Goal: Task Accomplishment & Management: Manage account settings

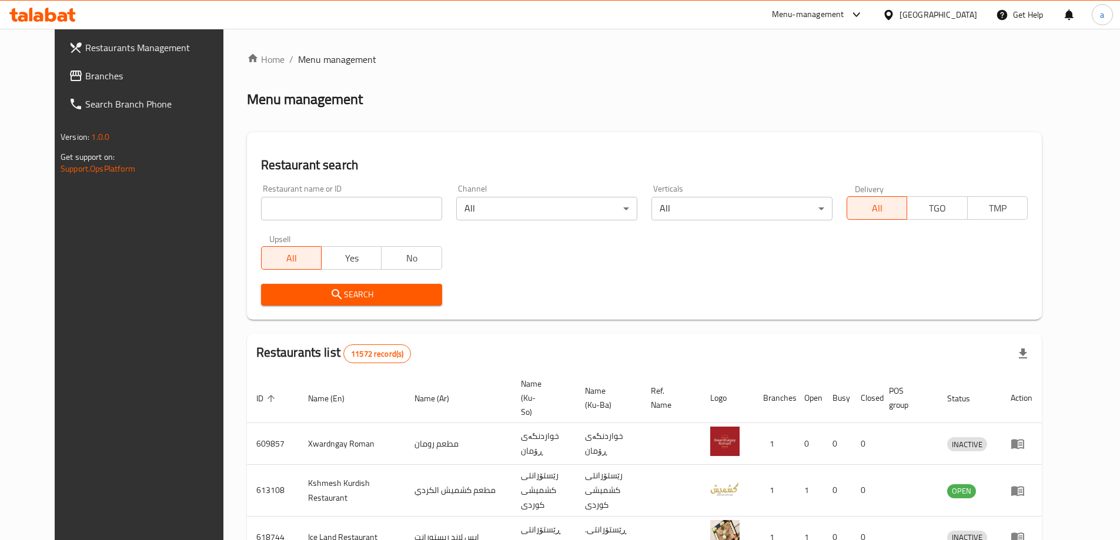
click at [85, 80] on span "Branches" at bounding box center [158, 76] width 147 height 14
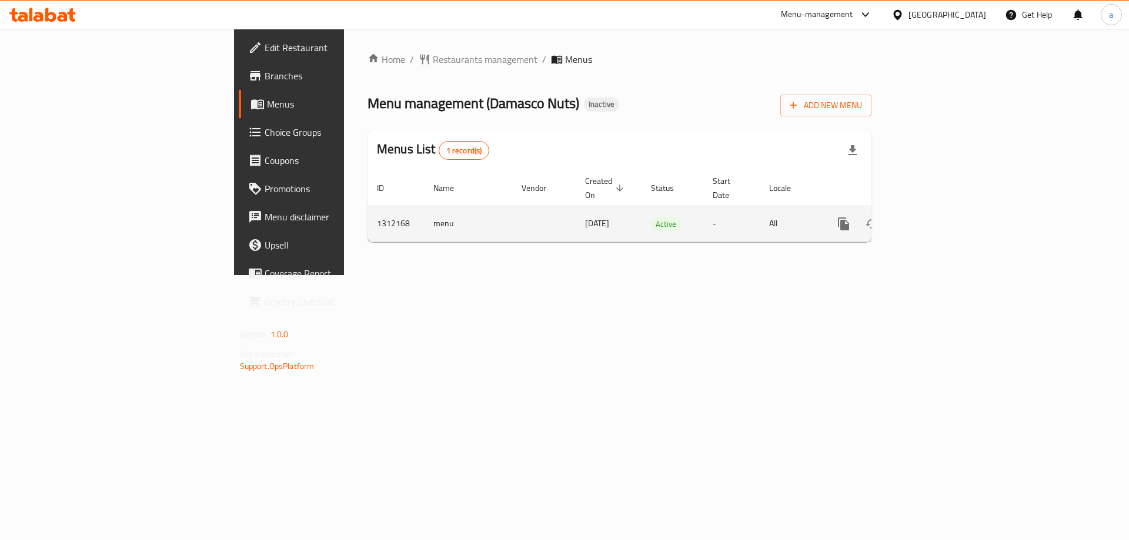
click at [935, 217] on icon "enhanced table" at bounding box center [928, 224] width 14 height 14
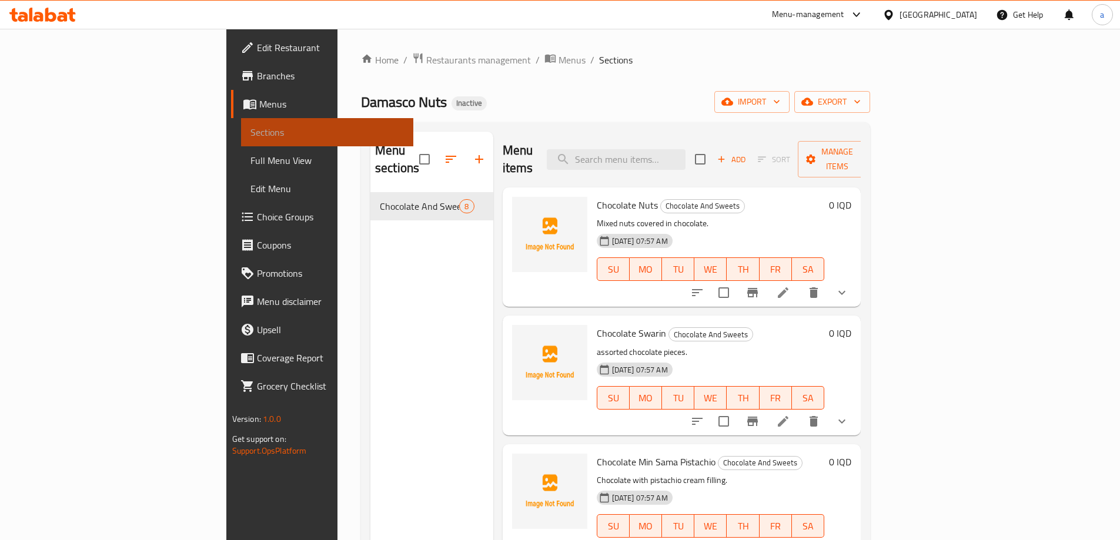
click at [250, 129] on span "Sections" at bounding box center [326, 132] width 153 height 14
click at [733, 105] on icon "button" at bounding box center [727, 102] width 12 height 8
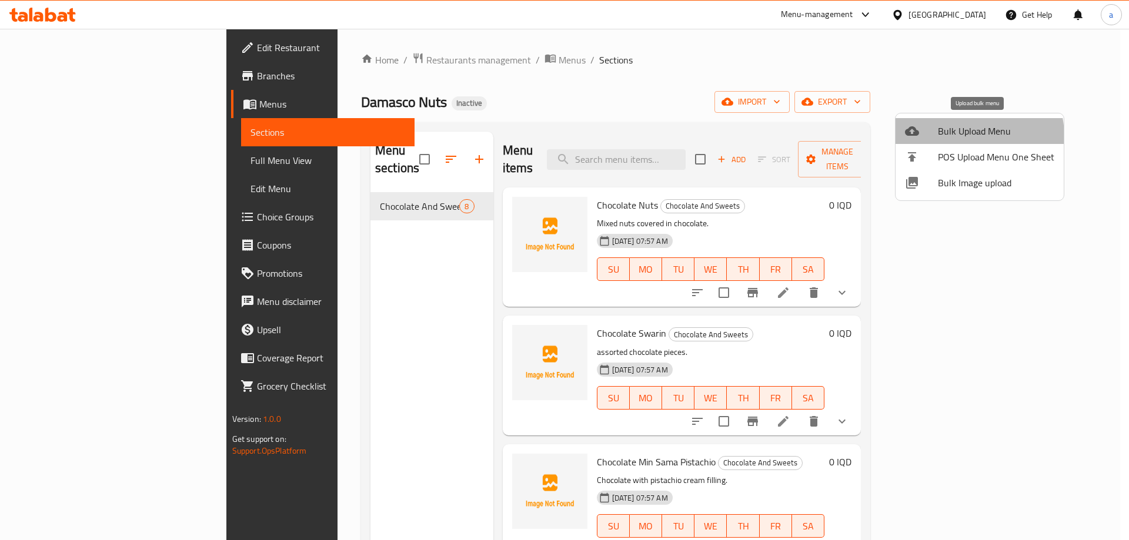
click at [962, 136] on span "Bulk Upload Menu" at bounding box center [996, 131] width 116 height 14
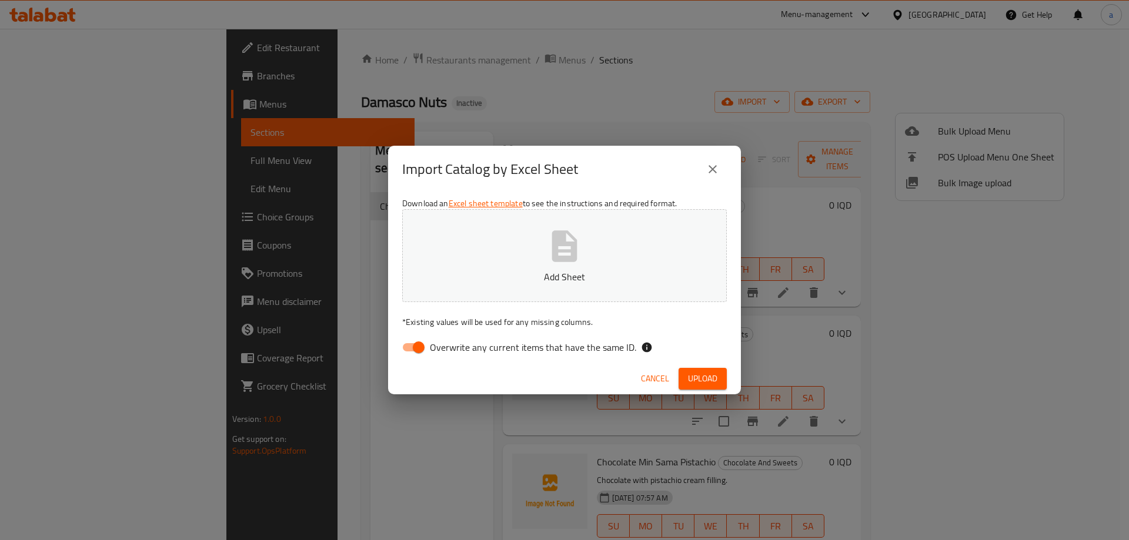
click at [410, 346] on input "Overwrite any current items that have the same ID." at bounding box center [418, 347] width 67 height 22
checkbox input "false"
click at [449, 259] on button "Add Sheet" at bounding box center [564, 255] width 325 height 93
click at [703, 377] on span "Upload" at bounding box center [702, 379] width 29 height 15
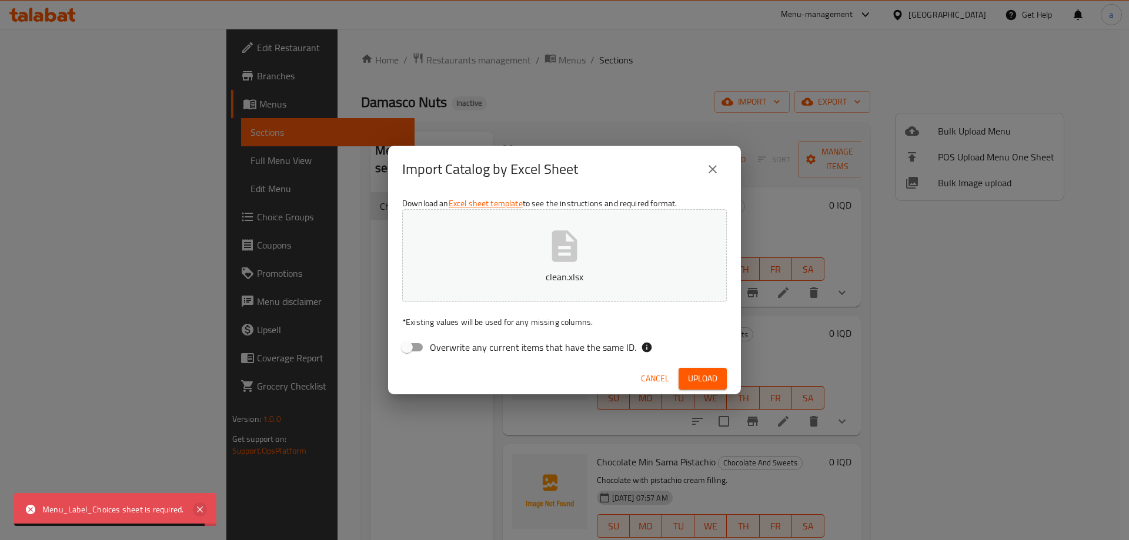
click at [201, 510] on icon at bounding box center [200, 510] width 14 height 14
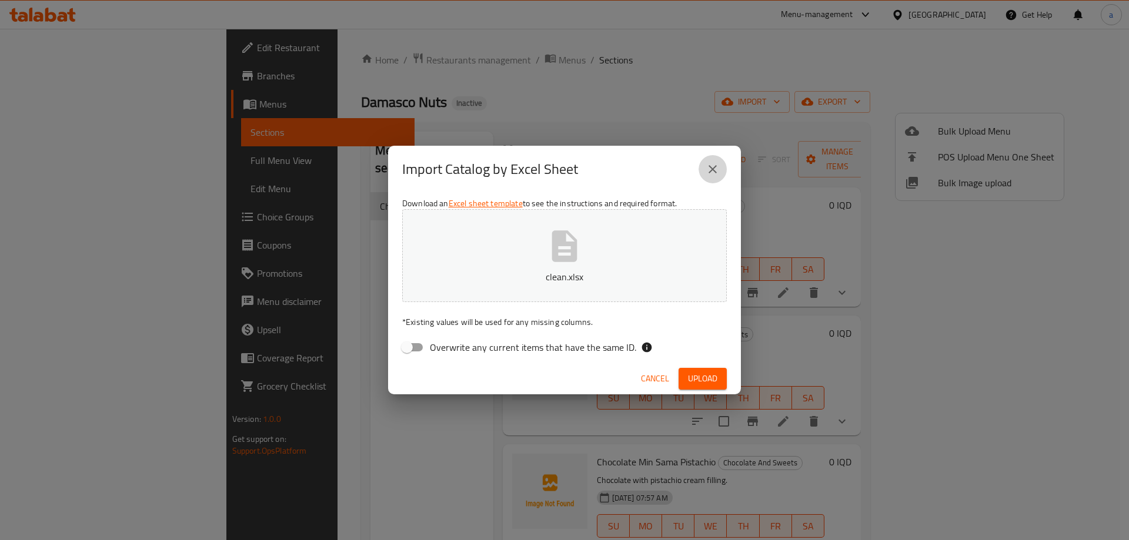
click at [720, 162] on button "close" at bounding box center [713, 169] width 28 height 28
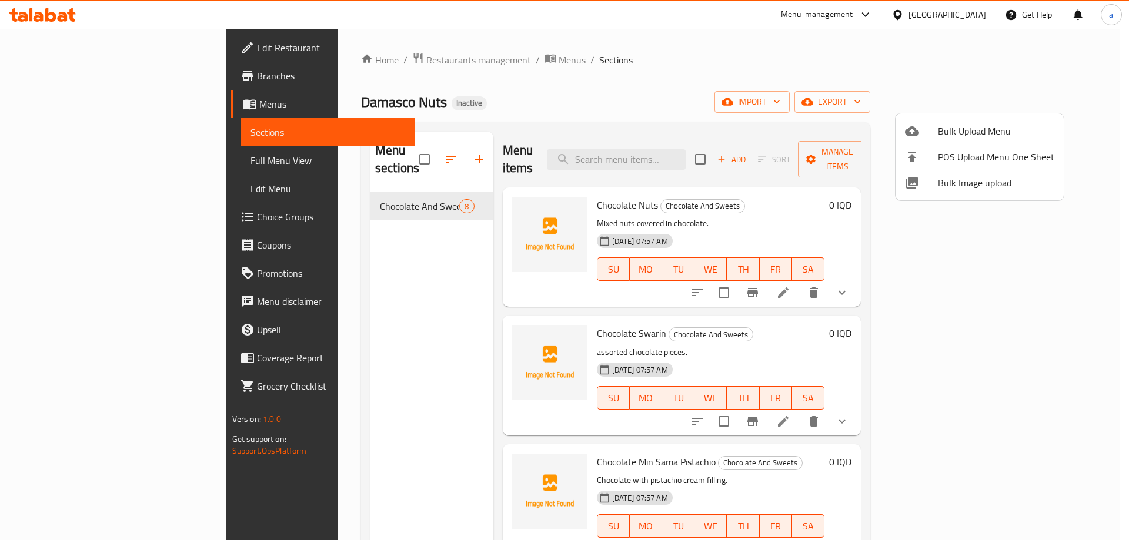
click at [293, 429] on div at bounding box center [564, 270] width 1129 height 540
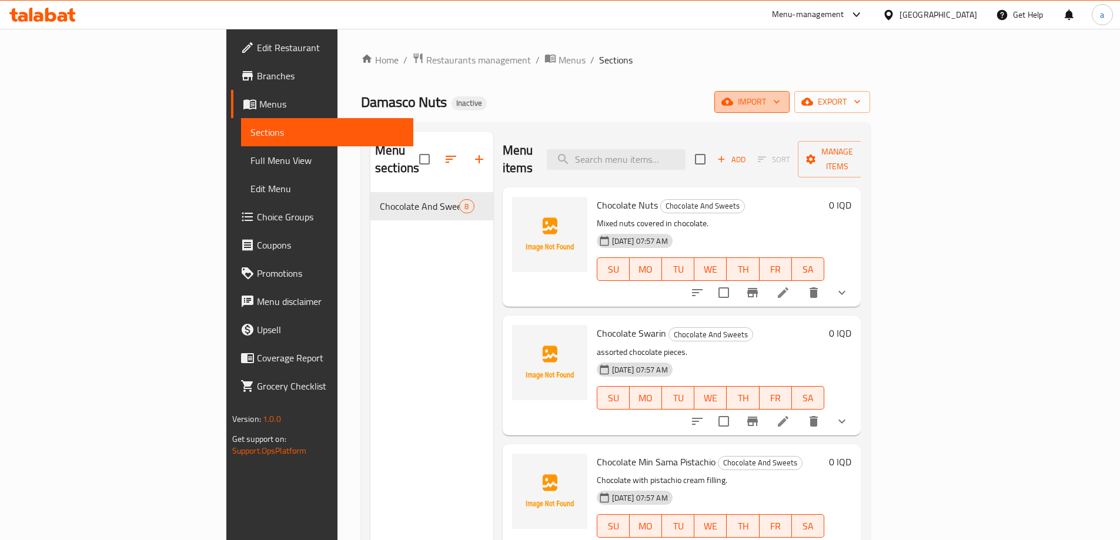
click at [790, 112] on button "import" at bounding box center [751, 102] width 75 height 22
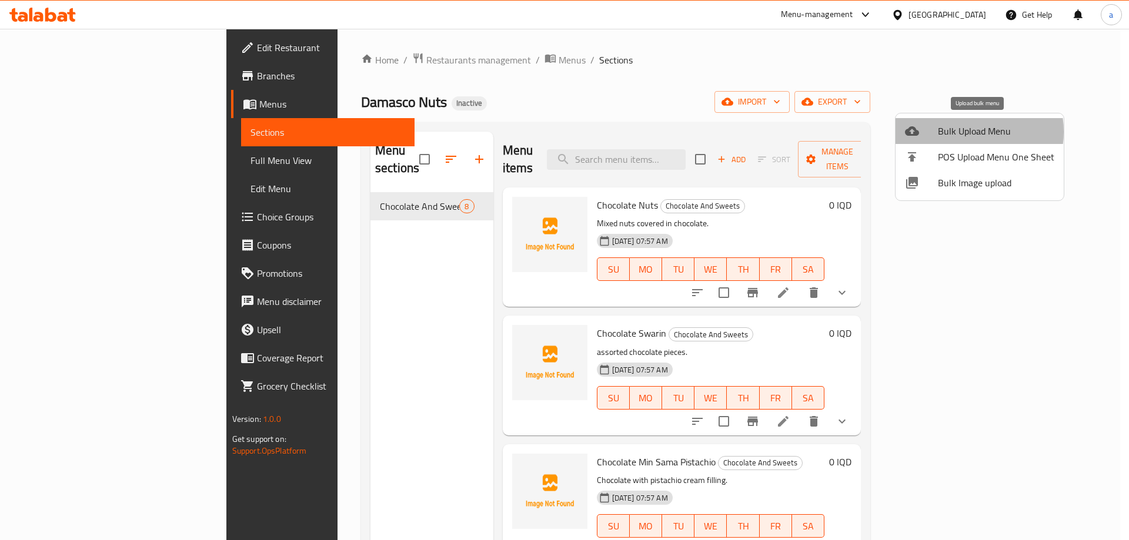
click at [961, 132] on span "Bulk Upload Menu" at bounding box center [996, 131] width 116 height 14
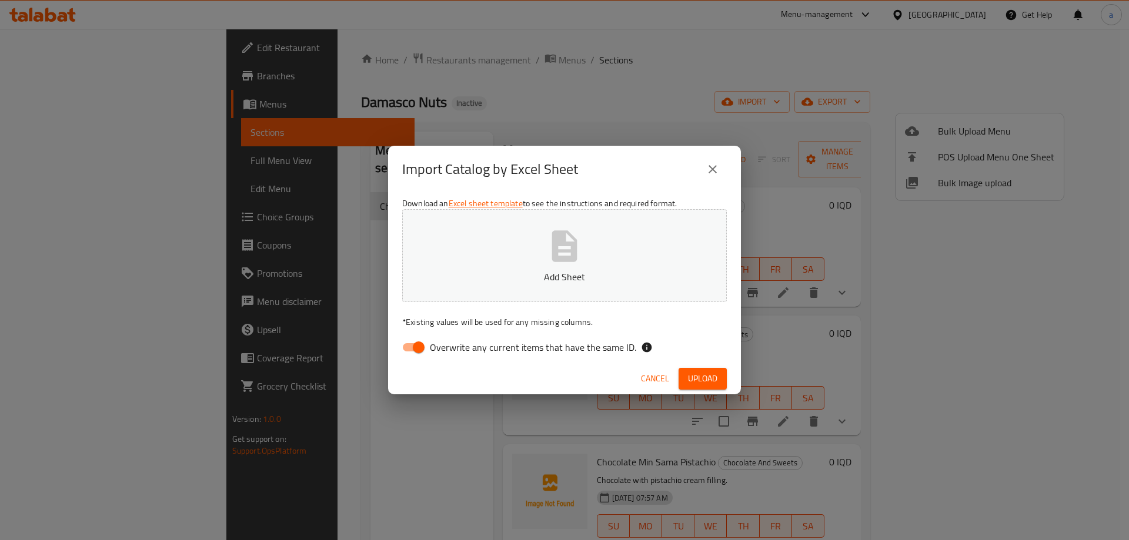
click at [426, 347] on input "Overwrite any current items that have the same ID." at bounding box center [418, 347] width 67 height 22
checkbox input "false"
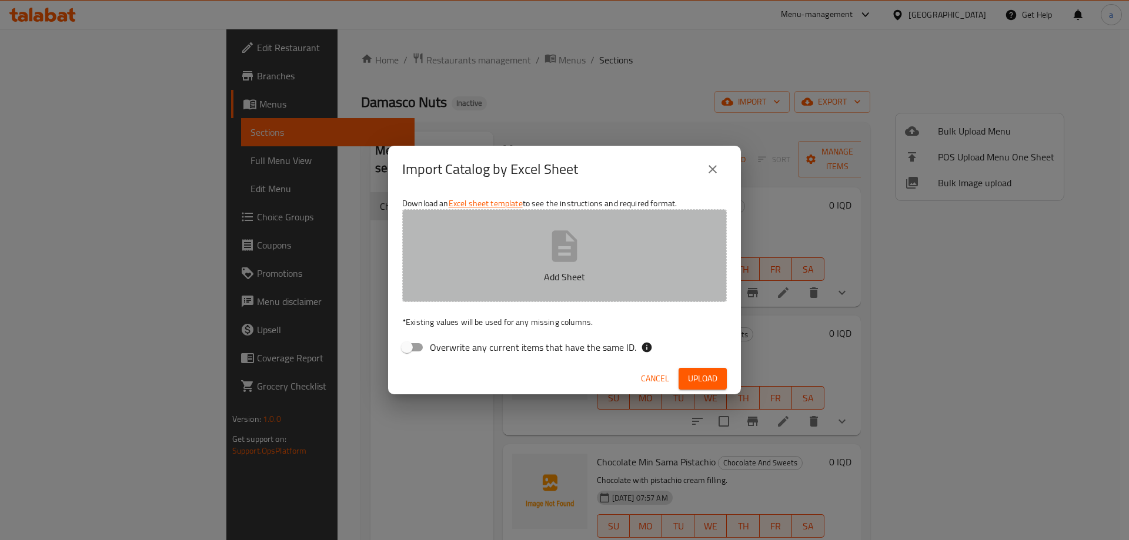
click at [450, 259] on button "Add Sheet" at bounding box center [564, 255] width 325 height 93
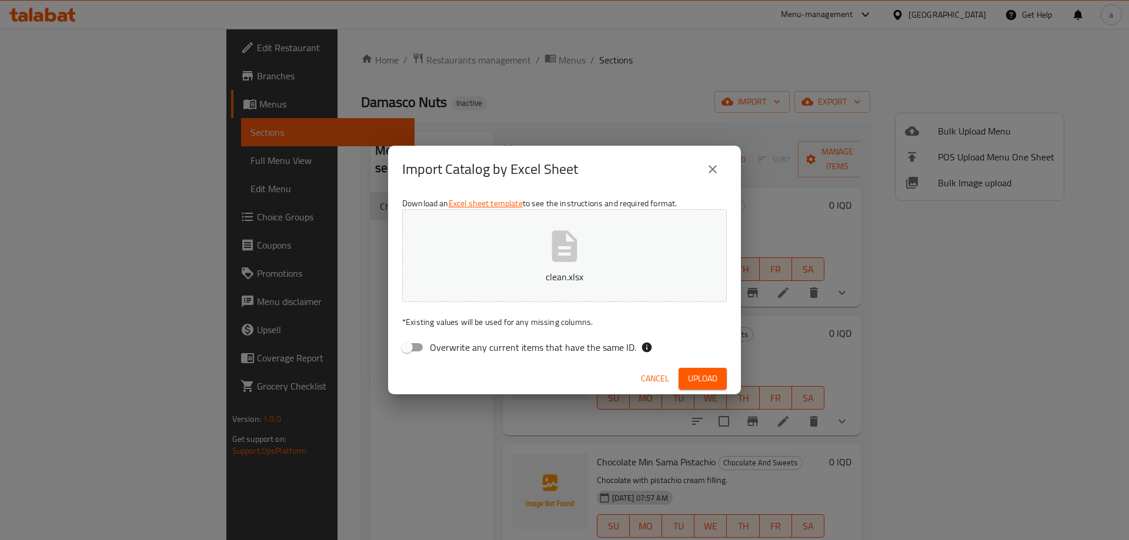
click at [715, 367] on div "Cancel Upload" at bounding box center [564, 378] width 353 height 31
click at [715, 372] on span "Upload" at bounding box center [702, 379] width 29 height 15
click at [715, 379] on span "Upload" at bounding box center [702, 379] width 29 height 15
click at [709, 169] on icon "close" at bounding box center [713, 169] width 14 height 14
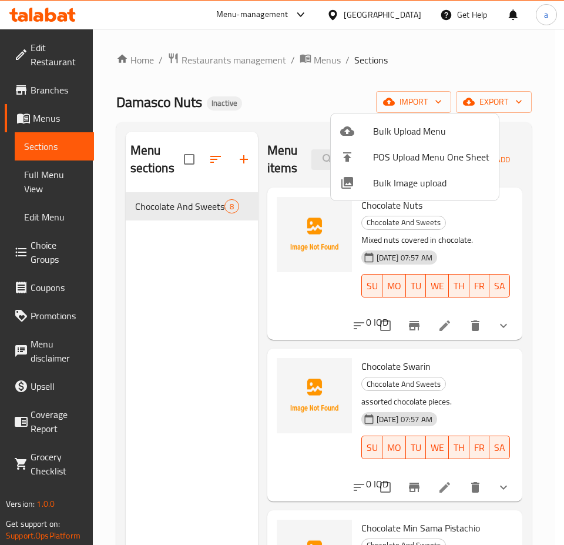
click at [206, 265] on div at bounding box center [282, 272] width 564 height 545
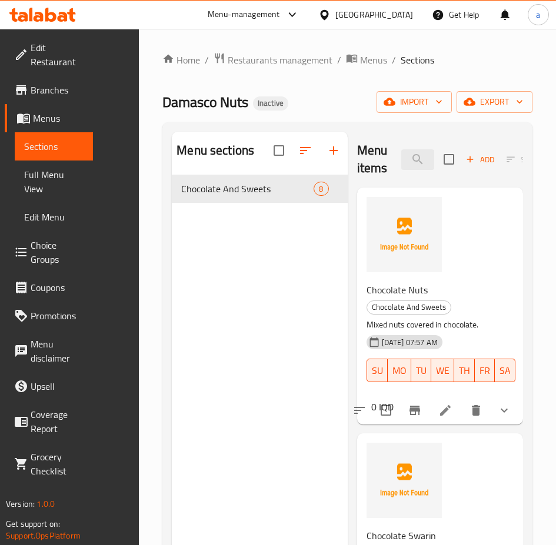
click at [172, 252] on div "Menu sections Chocolate And Sweets 8" at bounding box center [259, 404] width 175 height 545
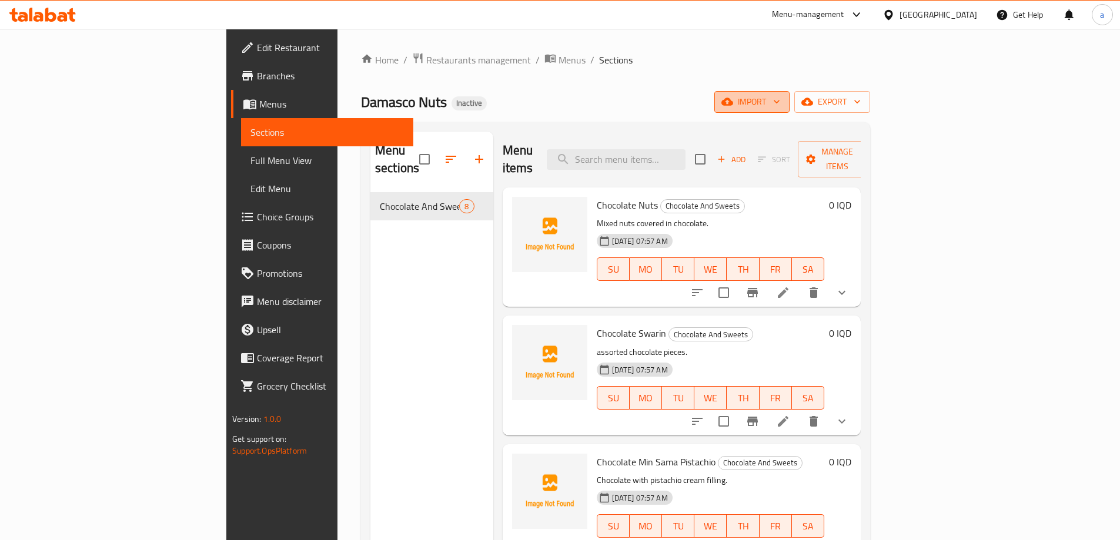
click at [780, 96] on span "import" at bounding box center [752, 102] width 56 height 15
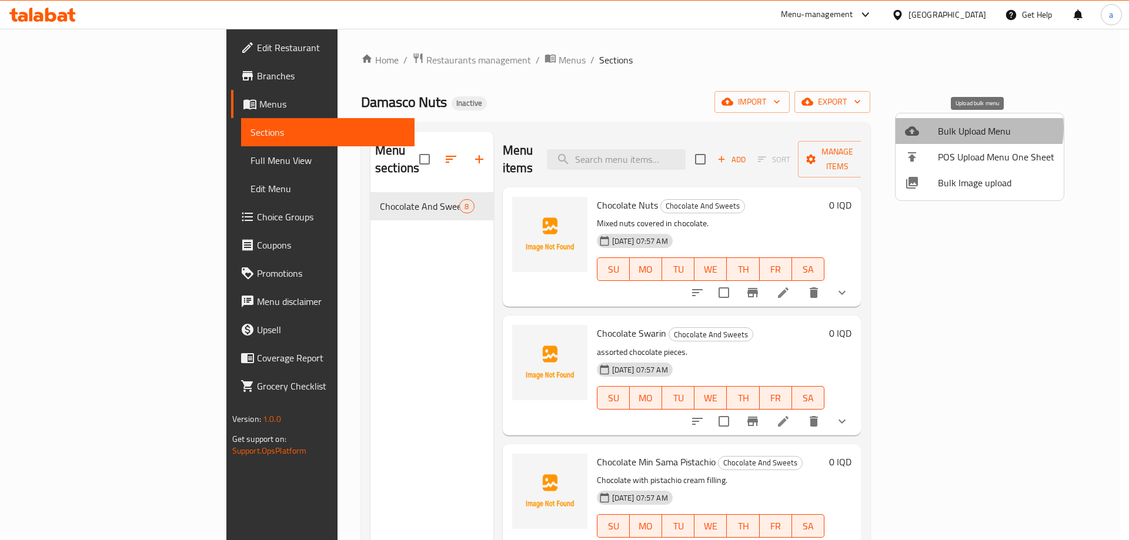
click at [966, 128] on span "Bulk Upload Menu" at bounding box center [996, 131] width 116 height 14
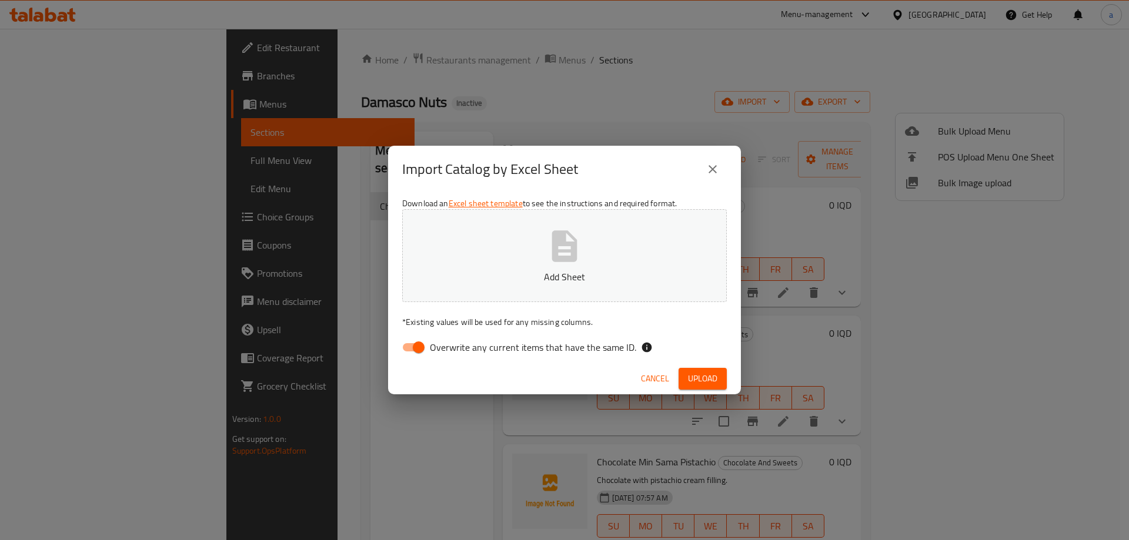
click at [412, 346] on input "Overwrite any current items that have the same ID." at bounding box center [418, 347] width 67 height 22
checkbox input "false"
click at [516, 250] on button "Add Sheet" at bounding box center [564, 255] width 325 height 93
click at [700, 379] on span "Upload" at bounding box center [702, 379] width 29 height 15
click at [710, 172] on icon "close" at bounding box center [713, 169] width 8 height 8
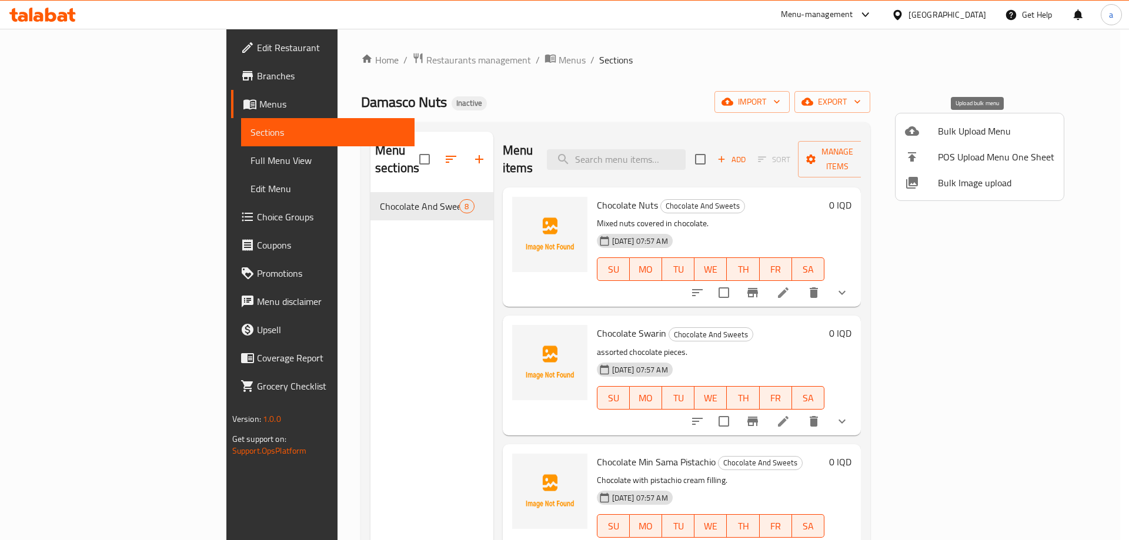
click at [970, 127] on span "Bulk Upload Menu" at bounding box center [996, 131] width 116 height 14
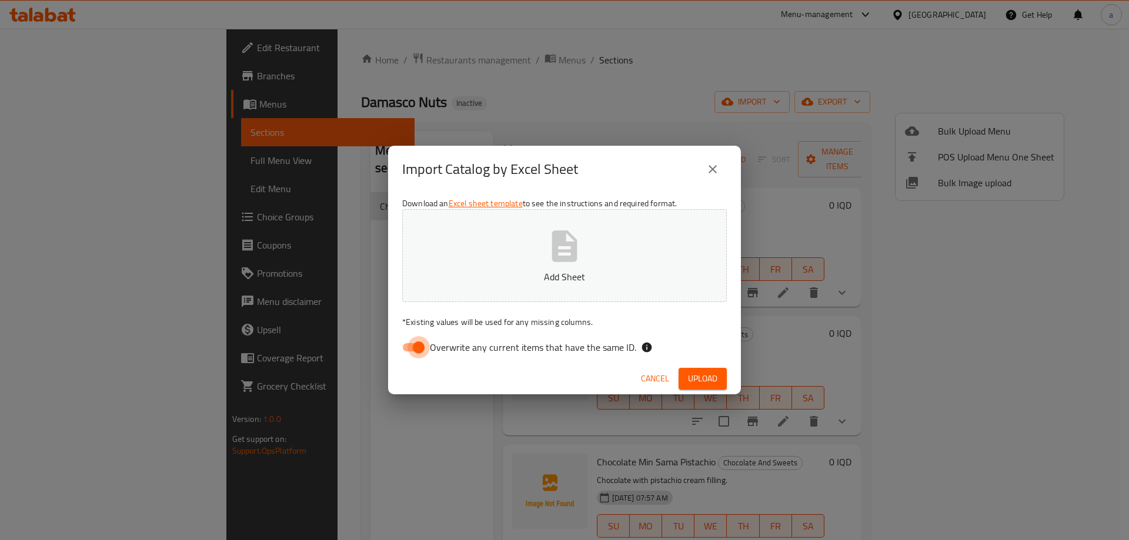
click at [416, 347] on input "Overwrite any current items that have the same ID." at bounding box center [418, 347] width 67 height 22
checkbox input "false"
click at [474, 253] on button "Add Sheet" at bounding box center [564, 255] width 325 height 93
click at [690, 382] on span "Upload" at bounding box center [702, 379] width 29 height 15
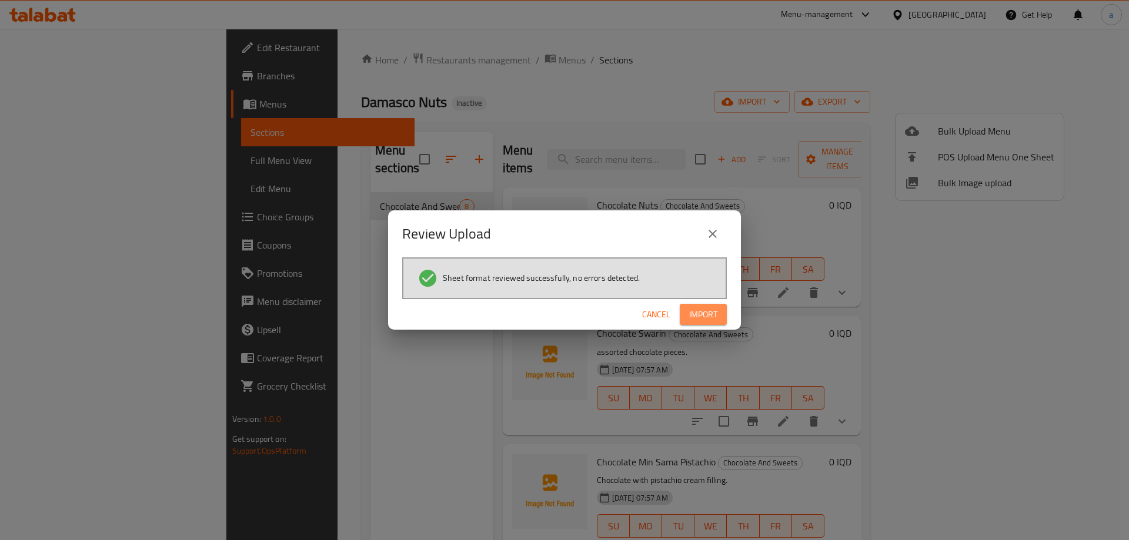
click at [698, 309] on span "Import" at bounding box center [703, 315] width 28 height 15
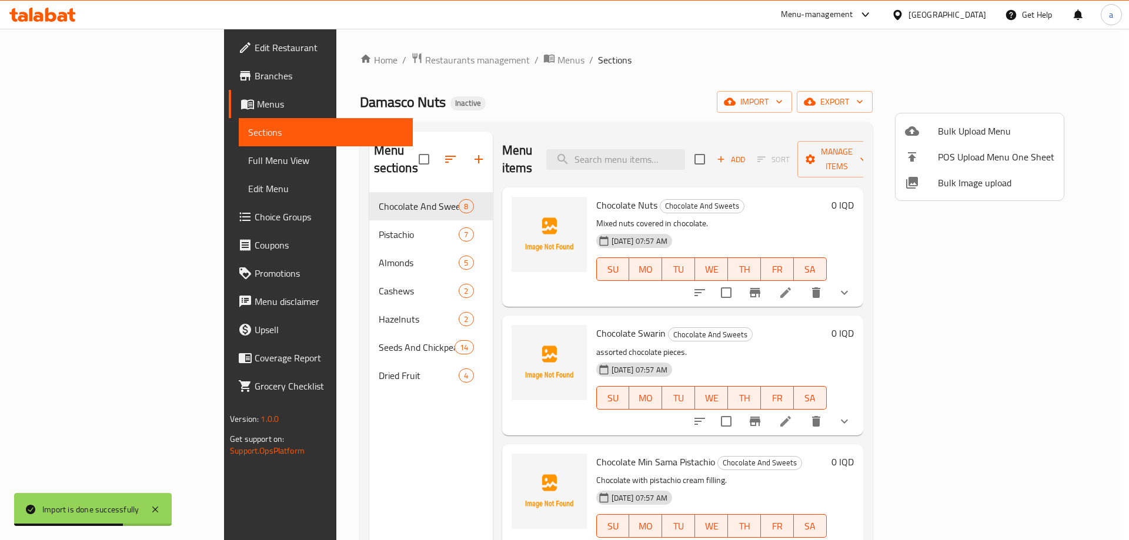
click at [314, 214] on div at bounding box center [564, 270] width 1129 height 540
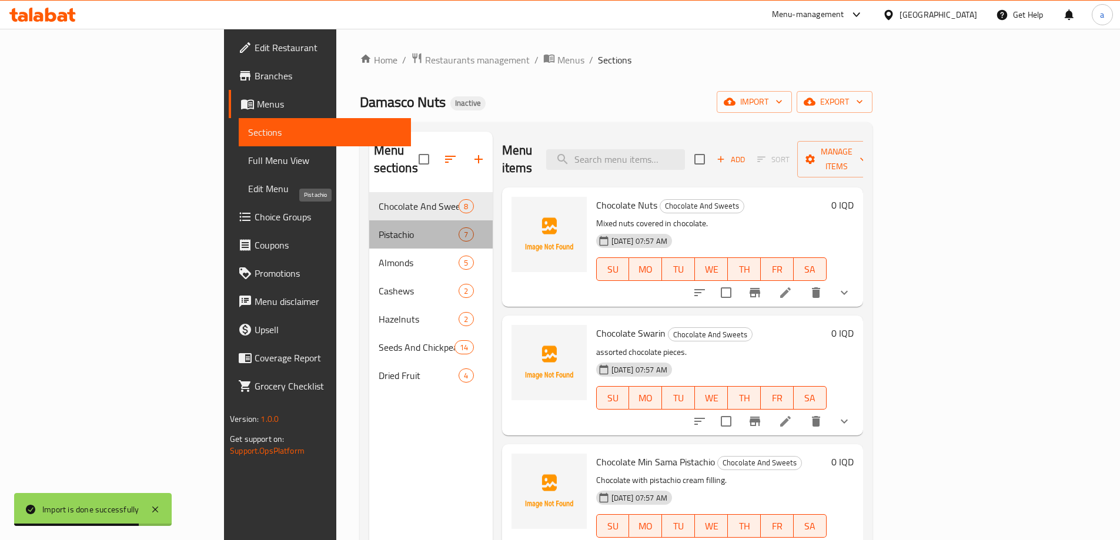
click at [379, 228] on span "Pistachio" at bounding box center [419, 235] width 81 height 14
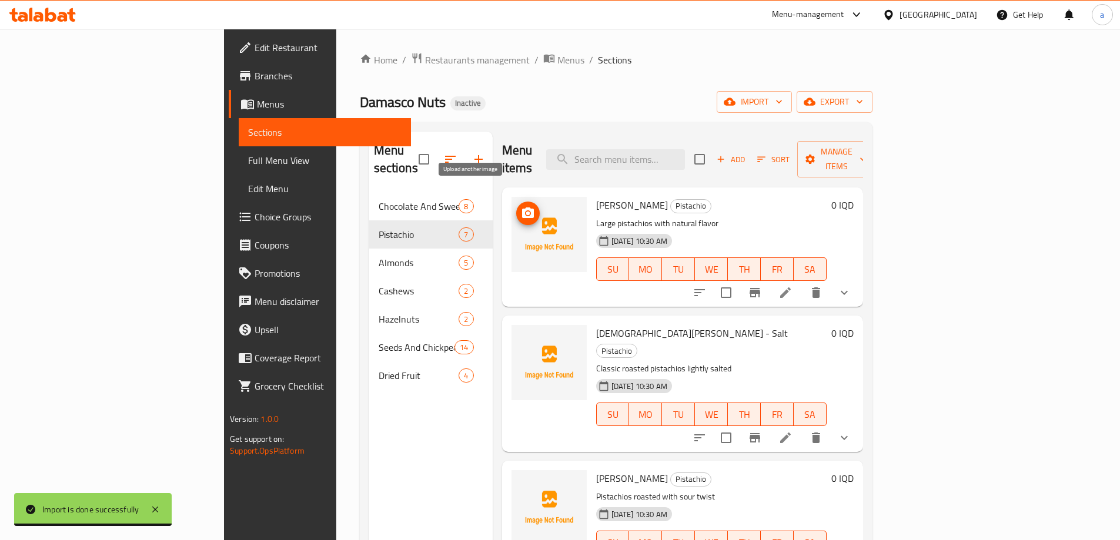
click at [521, 206] on icon "upload picture" at bounding box center [528, 213] width 14 height 14
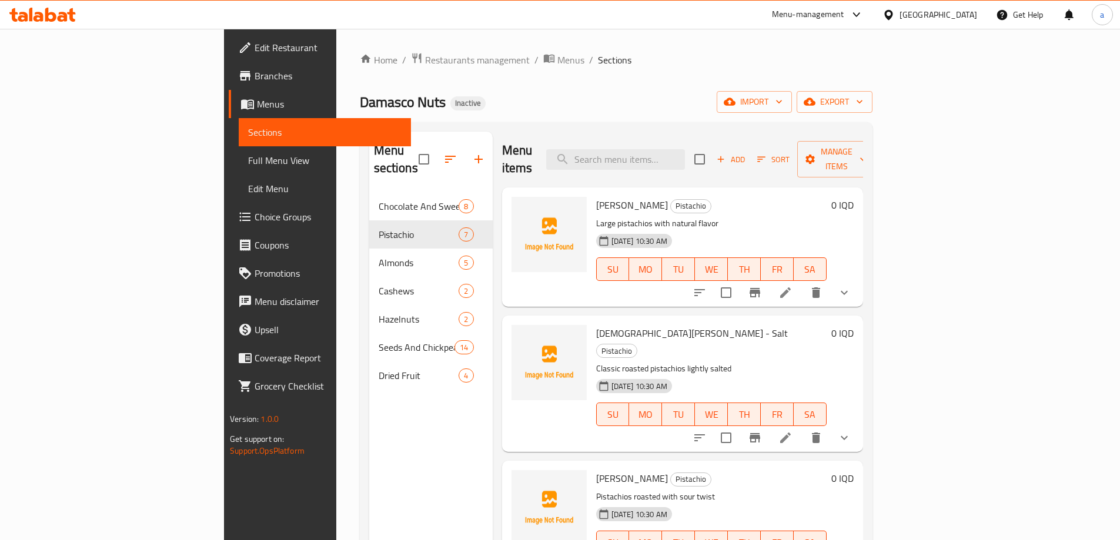
click at [596, 196] on span "[PERSON_NAME]" at bounding box center [632, 205] width 72 height 18
copy h6 "Pistachio"
click at [521, 206] on icon "upload picture" at bounding box center [528, 213] width 14 height 14
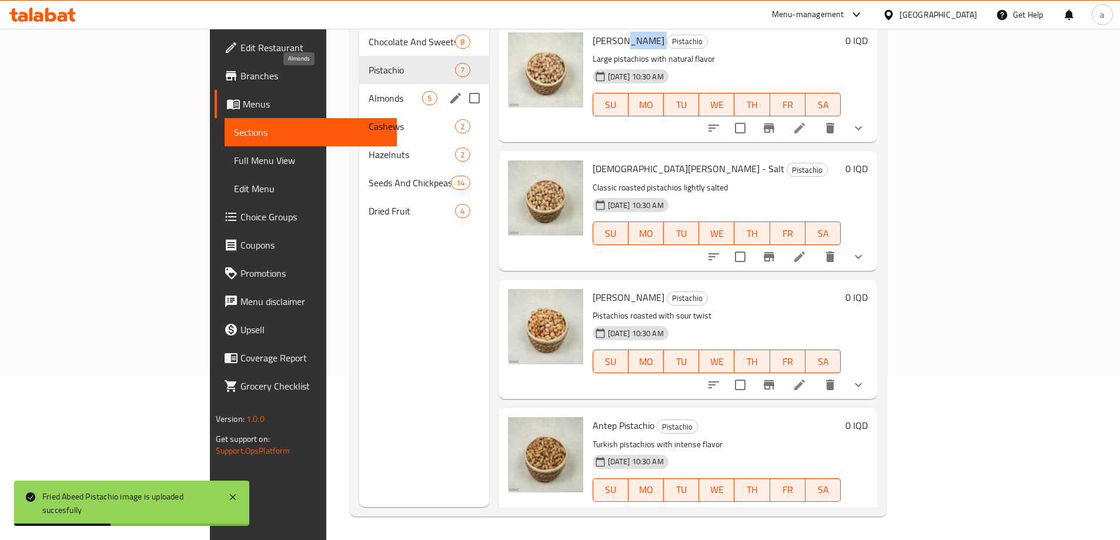
click at [369, 91] on span "Almonds" at bounding box center [396, 98] width 54 height 14
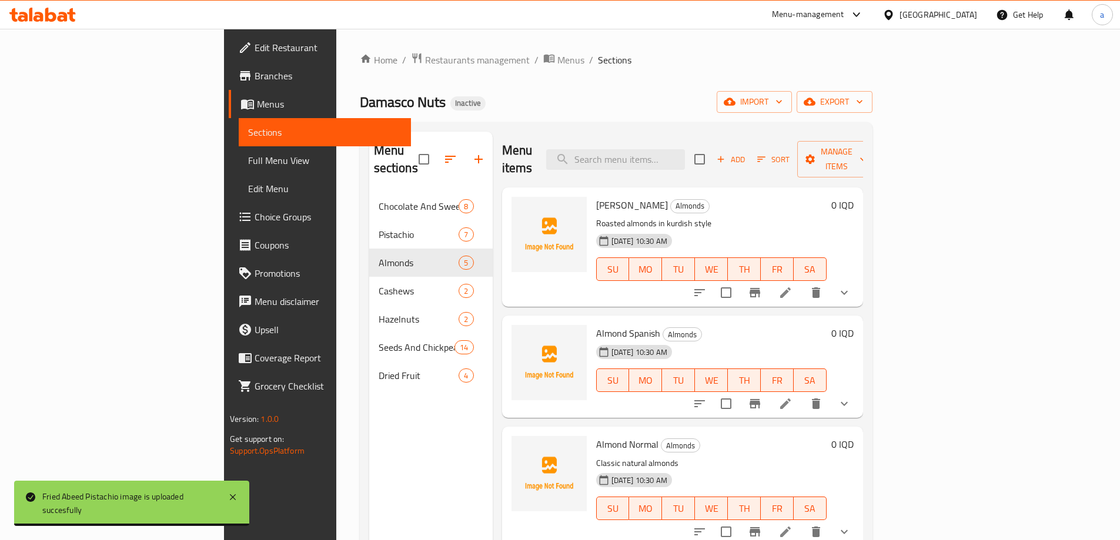
click at [596, 196] on span "[PERSON_NAME]" at bounding box center [632, 205] width 72 height 18
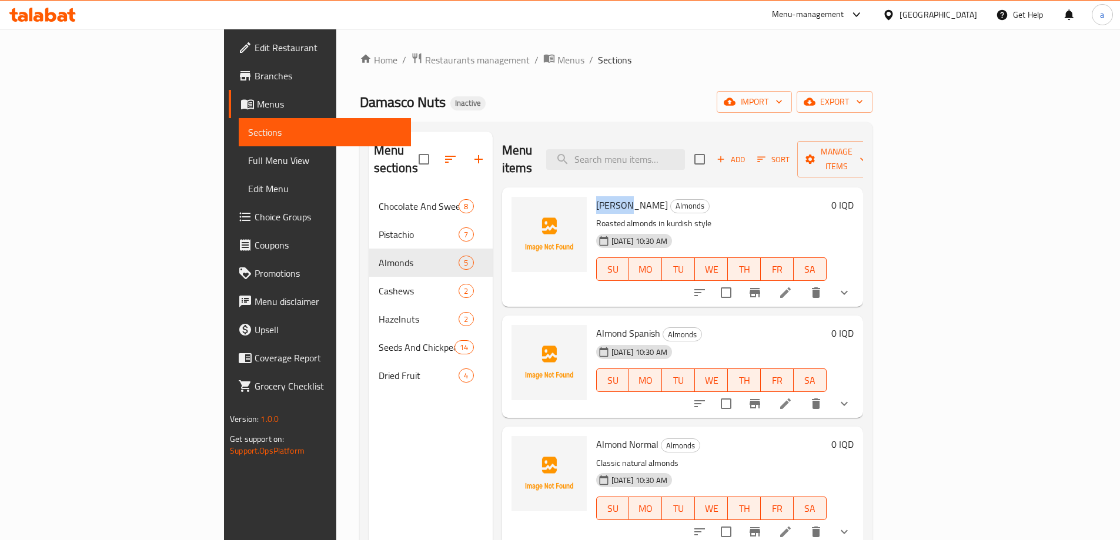
click at [596, 196] on span "[PERSON_NAME]" at bounding box center [632, 205] width 72 height 18
copy span "Almond"
click at [578, 129] on div "Menu sections Chocolate And Sweets 8 Pistachio 7 Almonds 5 Cashews 2 Hazelnuts …" at bounding box center [616, 401] width 513 height 559
click at [526, 212] on circle "upload picture" at bounding box center [528, 214] width 4 height 4
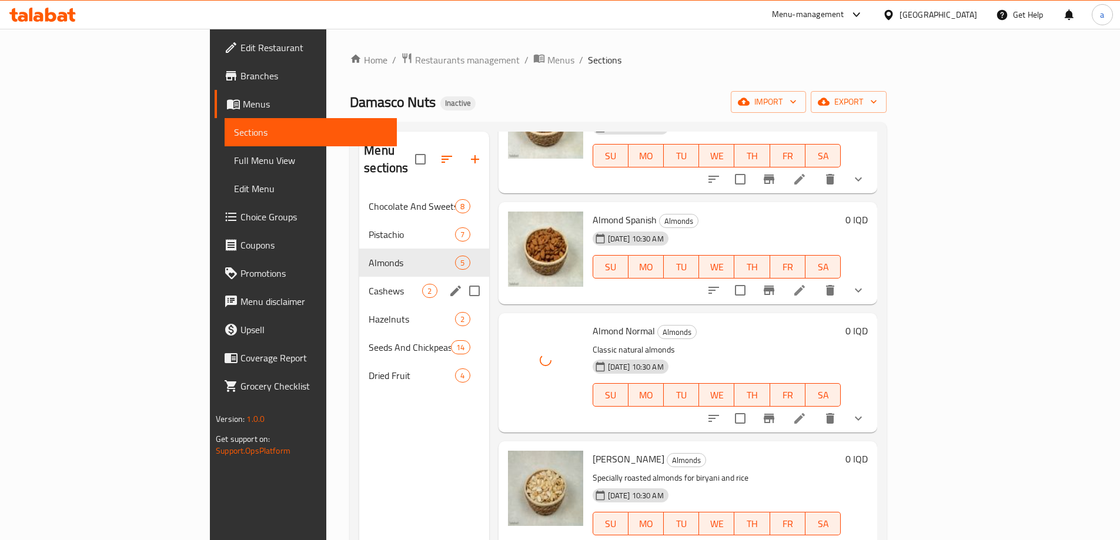
click at [359, 286] on div "Cashews 2" at bounding box center [423, 291] width 129 height 28
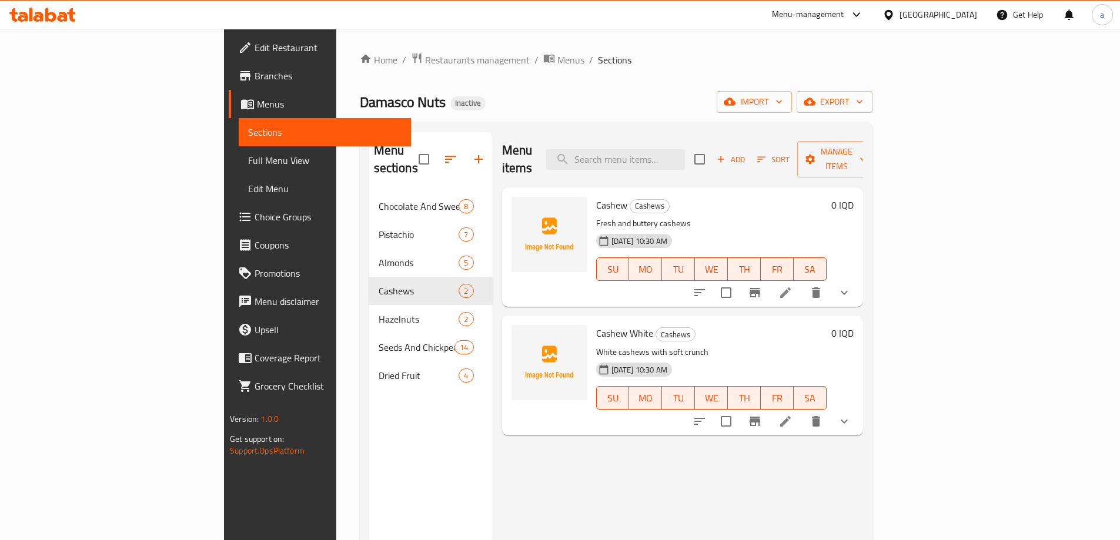
click at [596, 196] on span "Cashew" at bounding box center [611, 205] width 31 height 18
copy h6 "Cashew"
click at [521, 206] on icon "upload picture" at bounding box center [528, 213] width 14 height 14
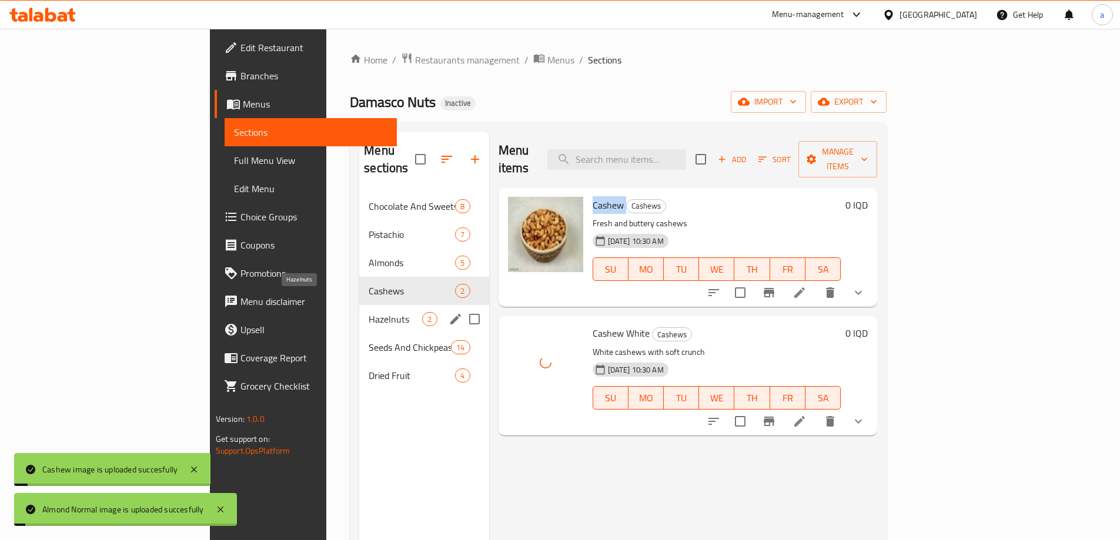
click at [369, 312] on span "Hazelnuts" at bounding box center [396, 319] width 54 height 14
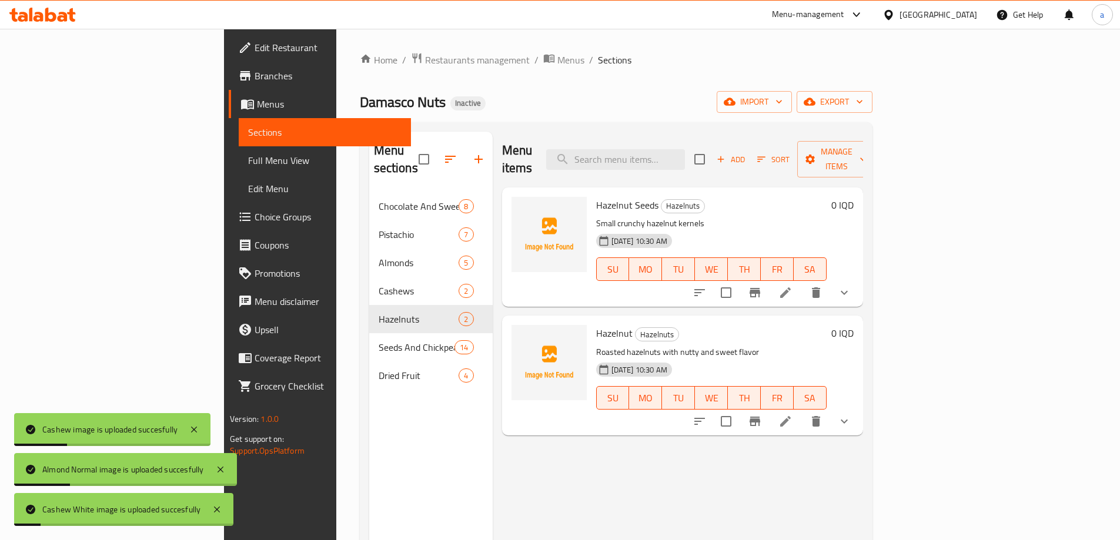
click at [596, 196] on span "Hazelnut Seeds" at bounding box center [627, 205] width 62 height 18
copy span "Hazelnut"
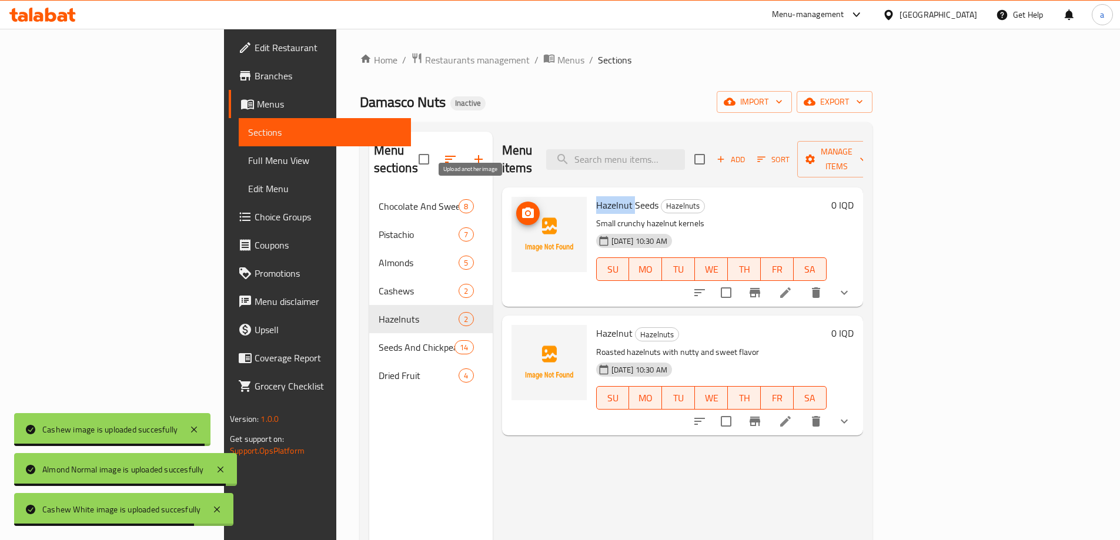
click at [522, 208] on icon "upload picture" at bounding box center [528, 213] width 12 height 11
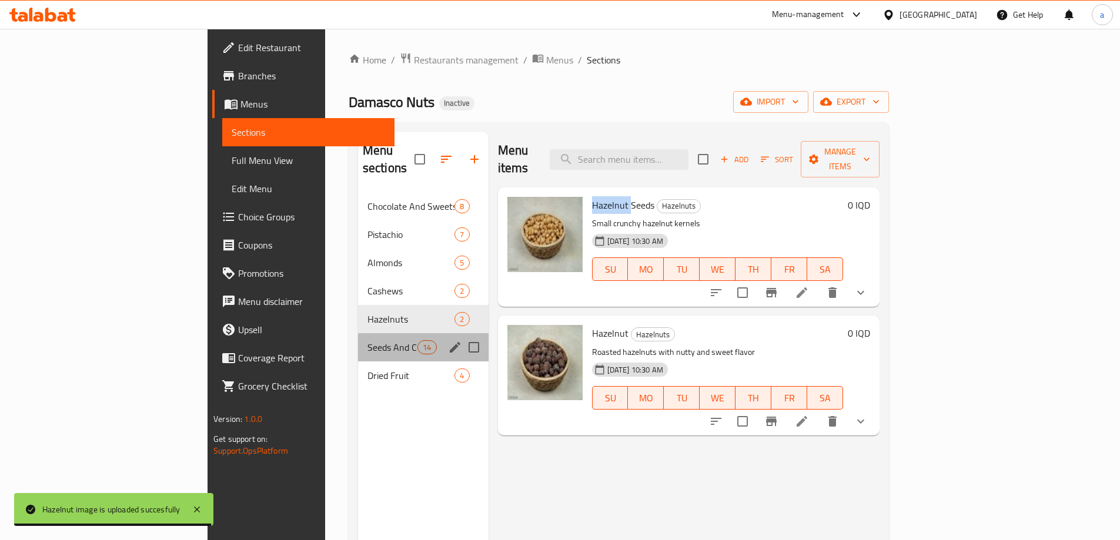
drag, startPoint x: 268, startPoint y: 338, endPoint x: 346, endPoint y: 313, distance: 82.0
click at [358, 333] on div "Seeds And Chickpeas 14" at bounding box center [423, 347] width 131 height 28
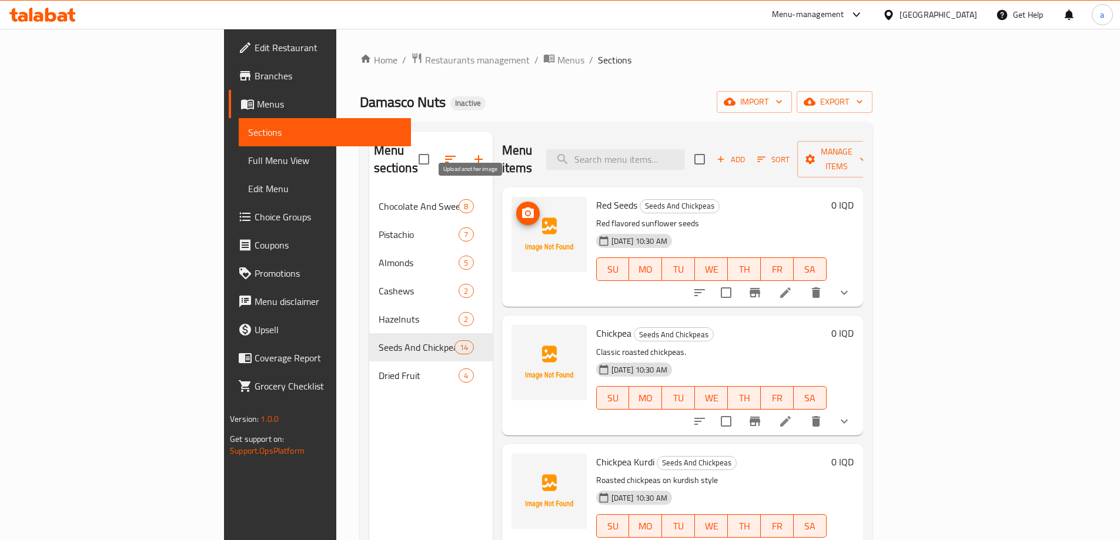
click at [521, 206] on icon "upload picture" at bounding box center [528, 213] width 14 height 14
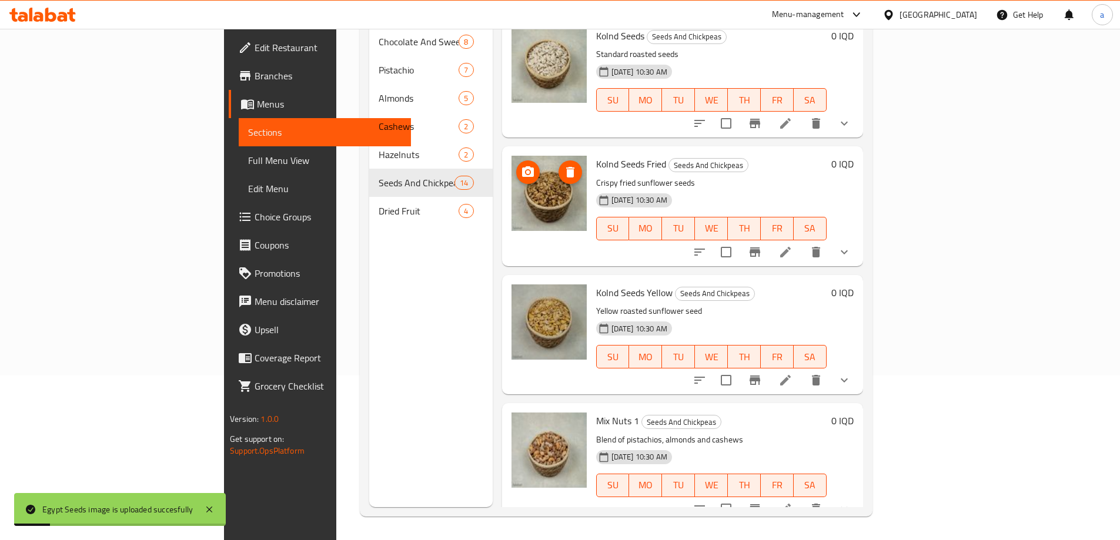
scroll to position [758, 0]
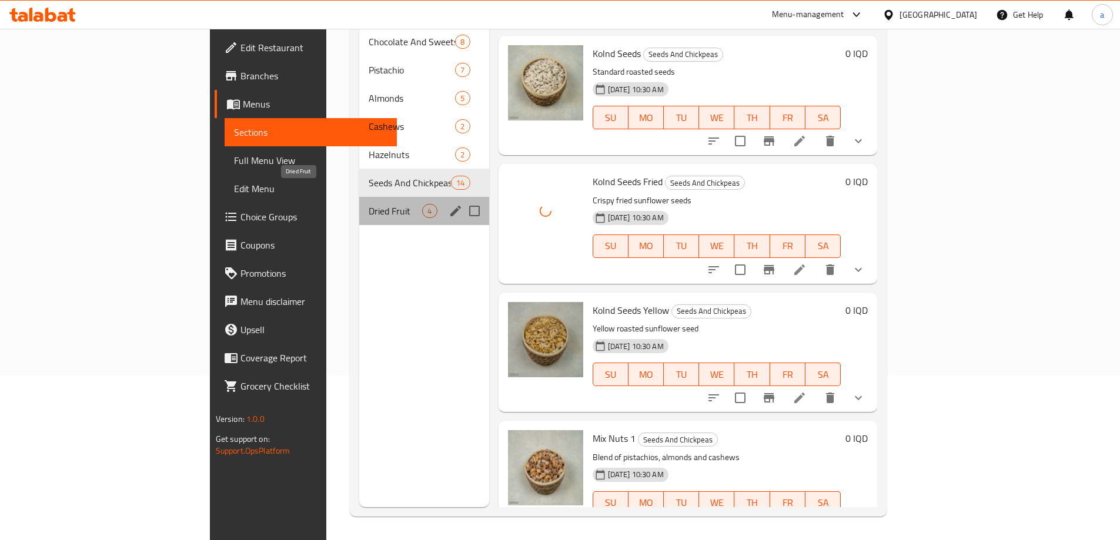
click at [369, 204] on span "Dried Fruit" at bounding box center [396, 211] width 54 height 14
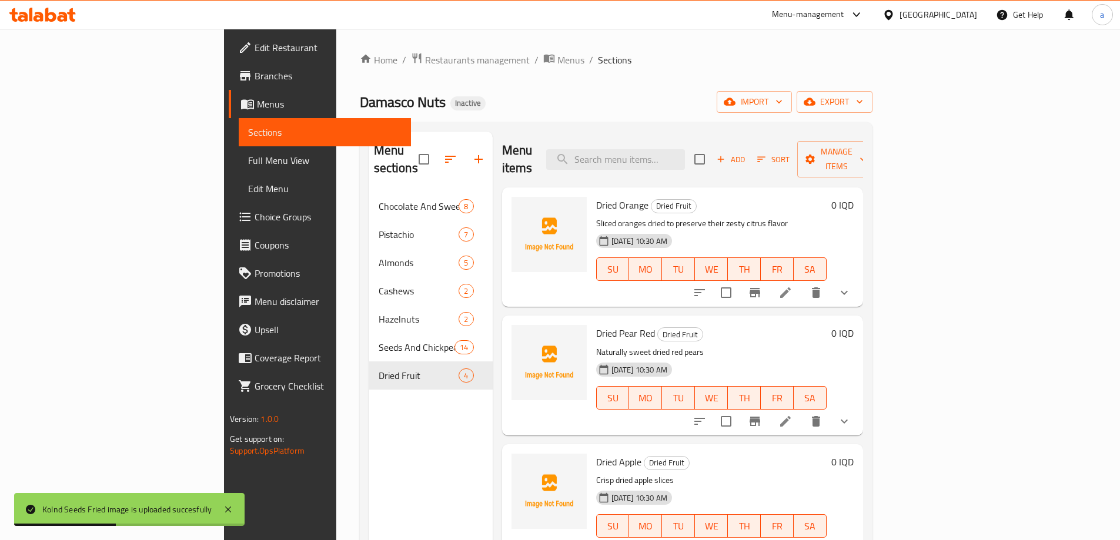
click at [596, 196] on span "Dried Orange" at bounding box center [622, 205] width 52 height 18
copy span "Dried"
click at [522, 208] on icon "upload picture" at bounding box center [528, 213] width 12 height 11
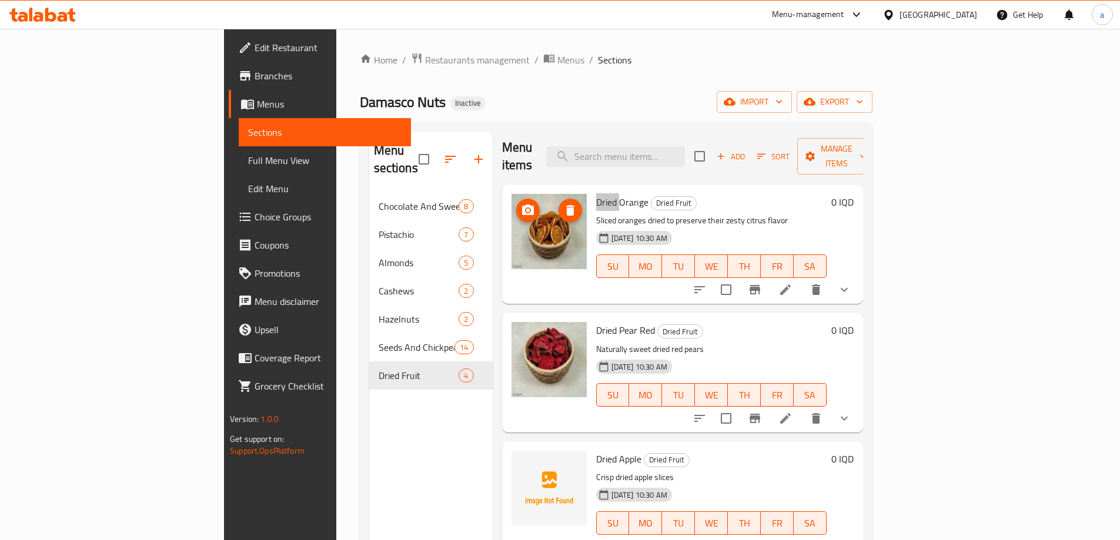
scroll to position [165, 0]
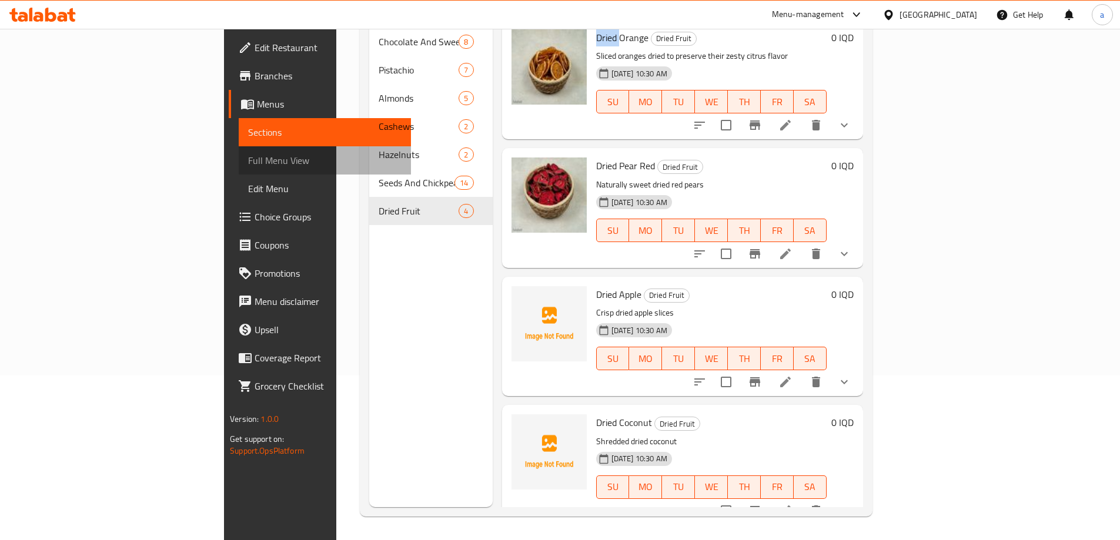
click at [248, 153] on span "Full Menu View" at bounding box center [324, 160] width 153 height 14
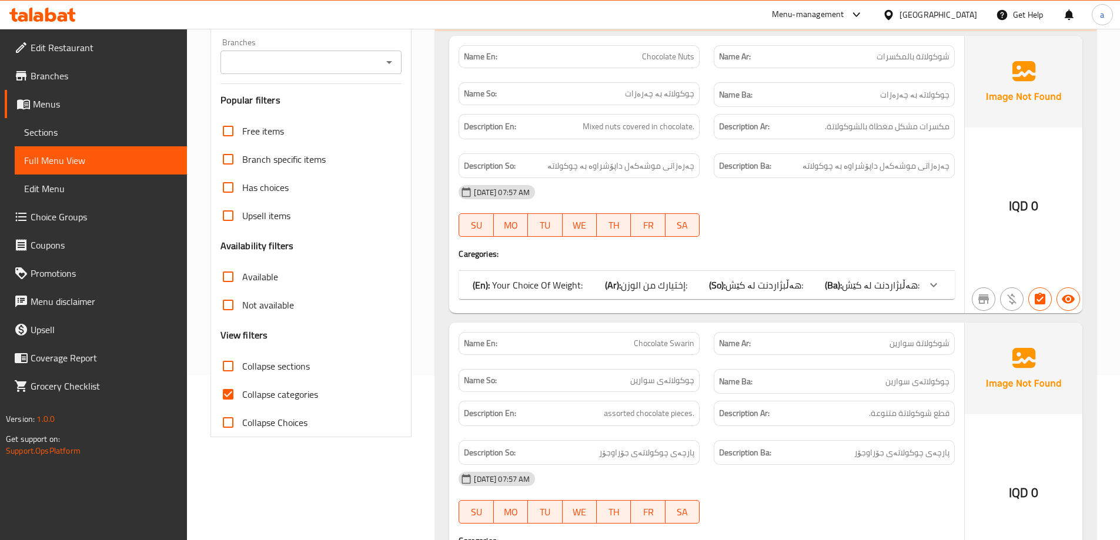
click at [262, 392] on span "Collapse categories" at bounding box center [280, 394] width 76 height 14
click at [242, 392] on input "Collapse categories" at bounding box center [228, 394] width 28 height 28
checkbox input "false"
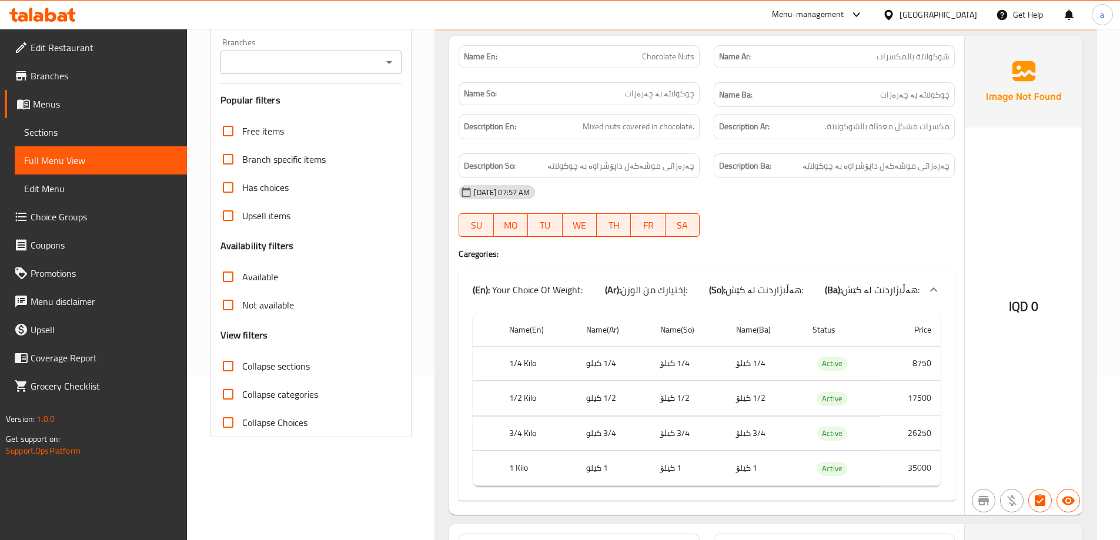
click at [233, 365] on input "Collapse sections" at bounding box center [228, 366] width 28 height 28
checkbox input "true"
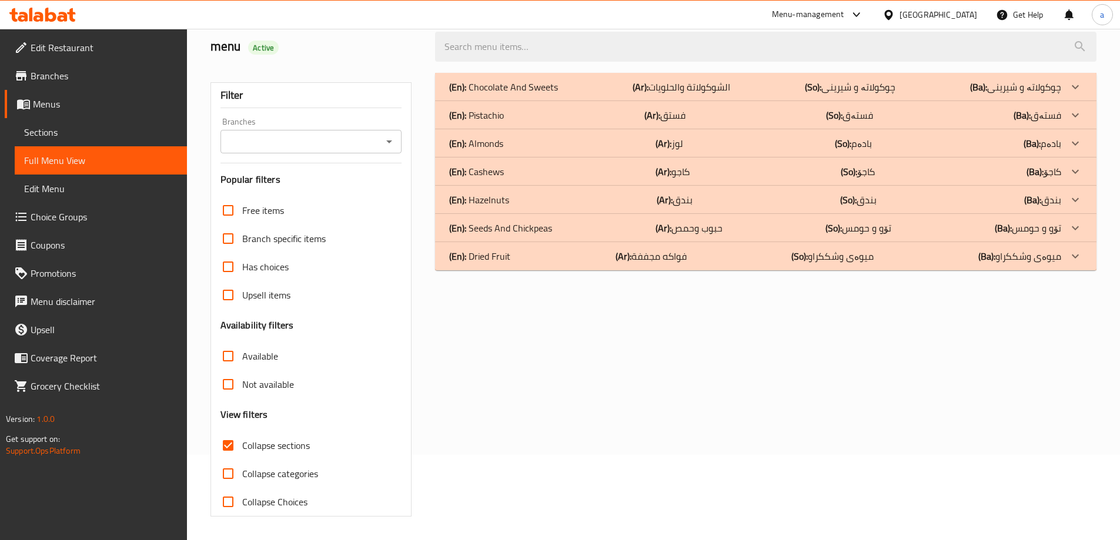
scroll to position [85, 0]
click at [229, 365] on input "Available" at bounding box center [228, 356] width 28 height 28
checkbox input "true"
click at [298, 440] on span "Collapse sections" at bounding box center [276, 446] width 68 height 14
click at [242, 440] on input "Collapse sections" at bounding box center [228, 446] width 28 height 28
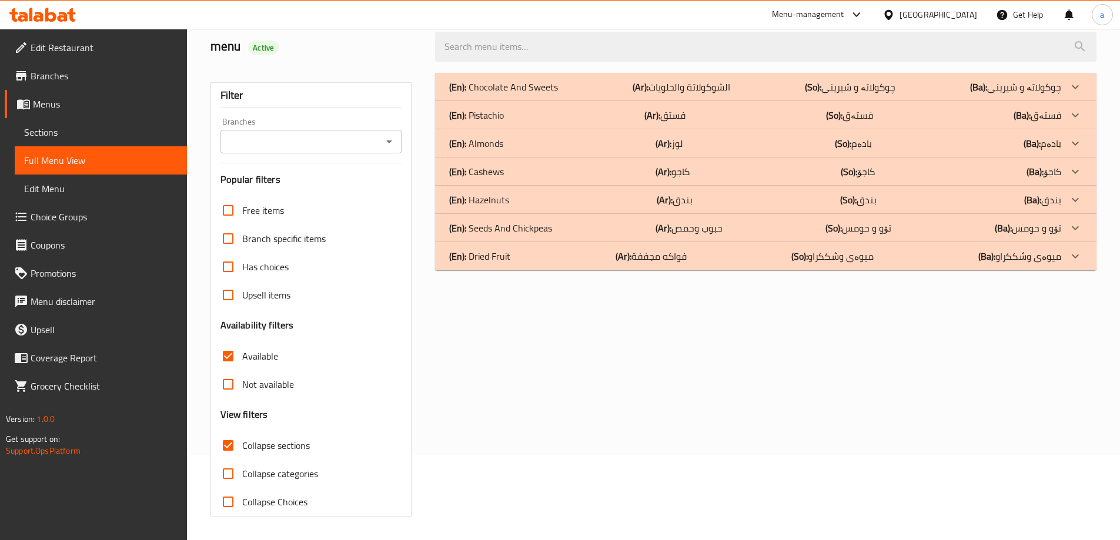
checkbox input "false"
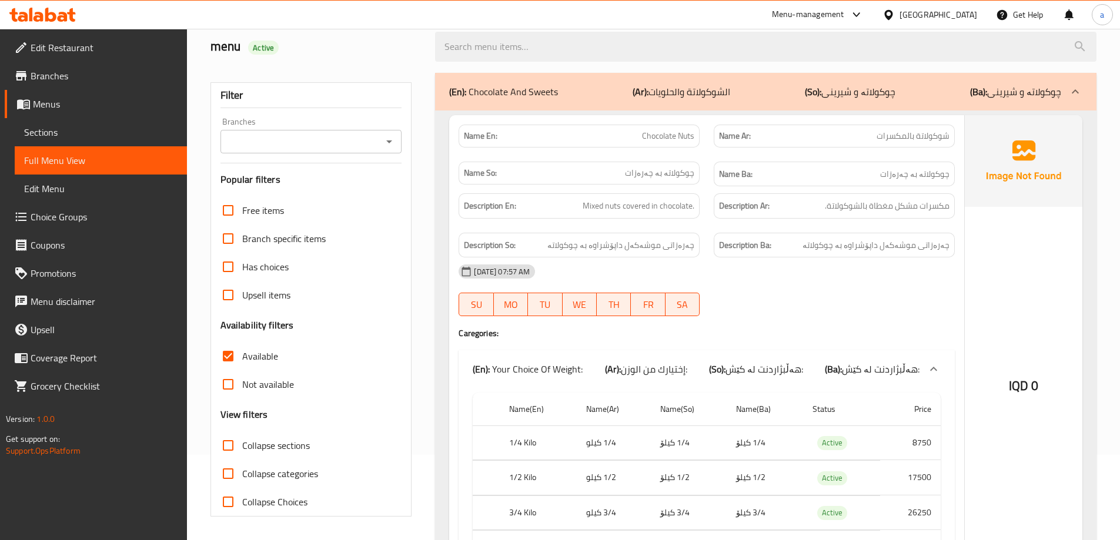
click at [544, 101] on div "(En): Chocolate And Sweets (Ar): الشوكولاتة والحلويات (So): چوکولاتە و شیرینی (…" at bounding box center [765, 92] width 661 height 38
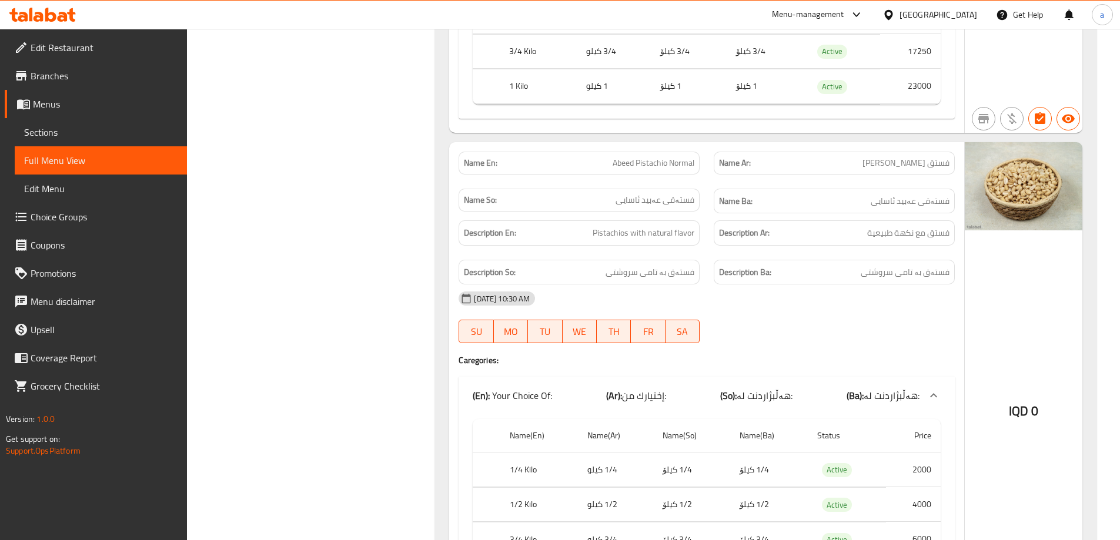
scroll to position [2555, 0]
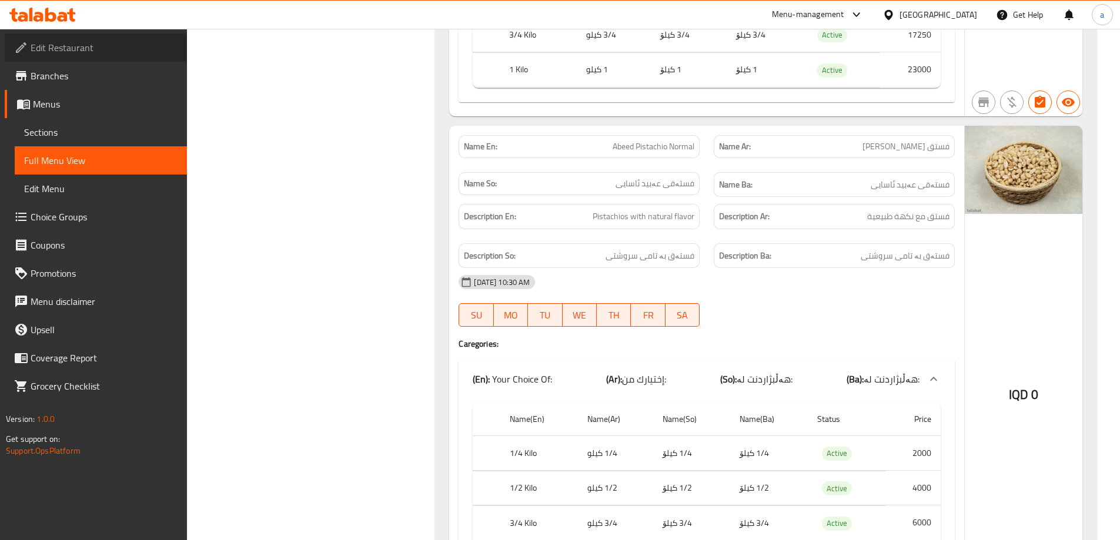
click at [57, 38] on link "Edit Restaurant" at bounding box center [96, 48] width 182 height 28
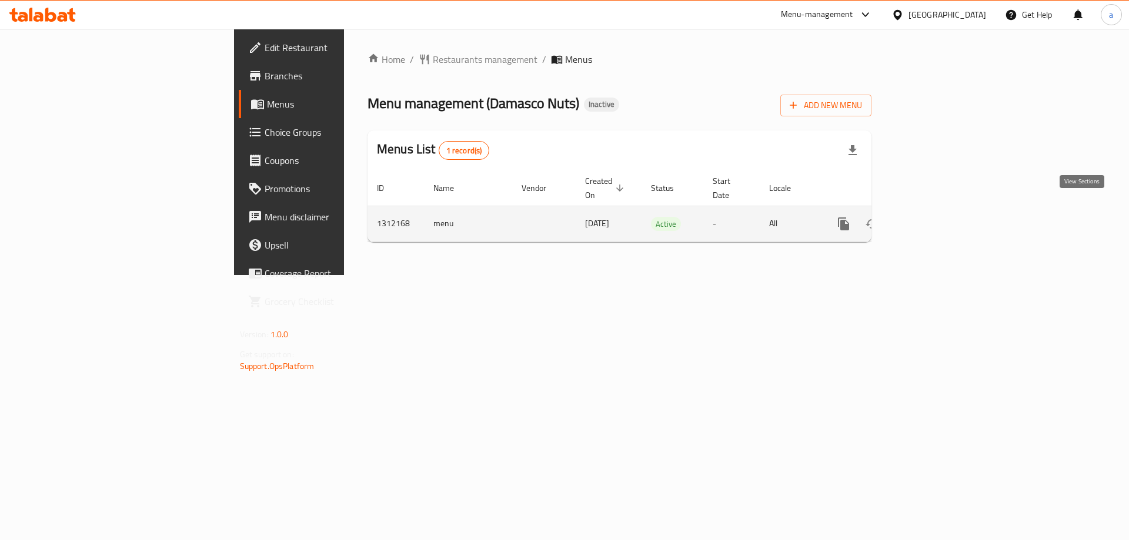
click at [935, 217] on icon "enhanced table" at bounding box center [928, 224] width 14 height 14
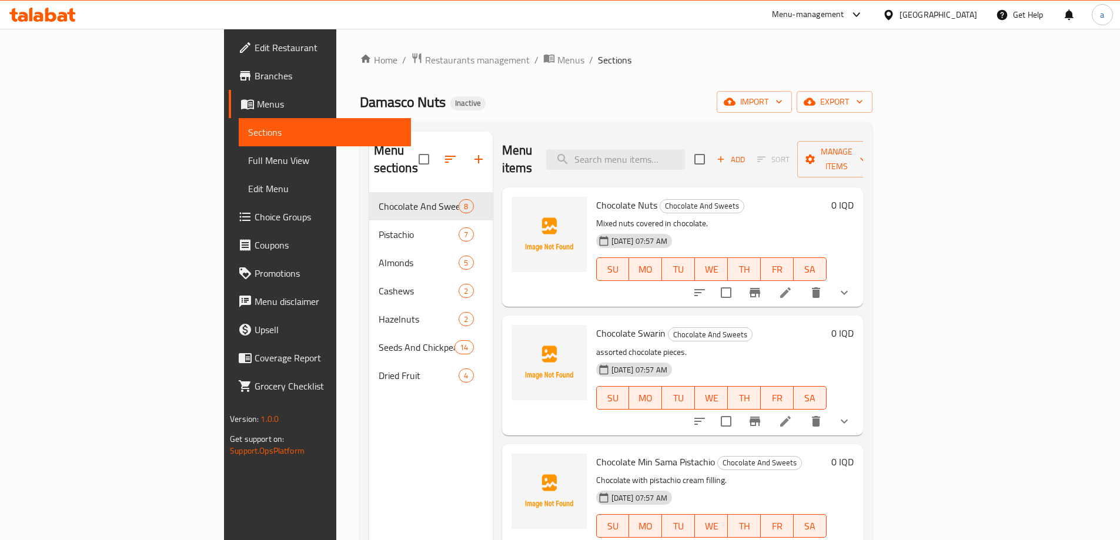
click at [248, 165] on span "Full Menu View" at bounding box center [324, 160] width 153 height 14
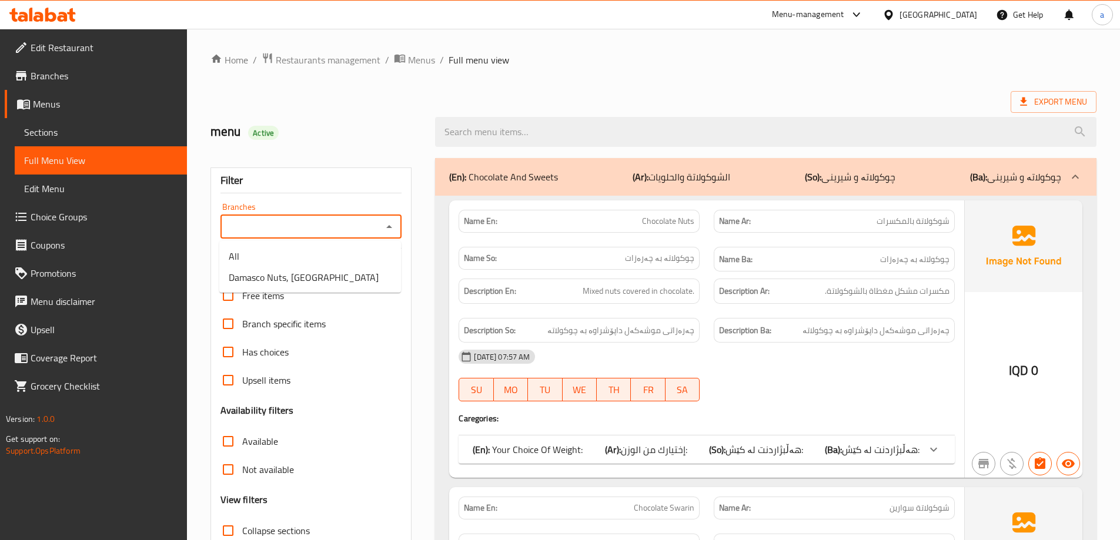
click at [374, 234] on input "Branches" at bounding box center [301, 227] width 155 height 16
click at [367, 280] on li "Damasco Nuts, [GEOGRAPHIC_DATA]" at bounding box center [310, 277] width 182 height 21
type input "Damasco Nuts, [GEOGRAPHIC_DATA]"
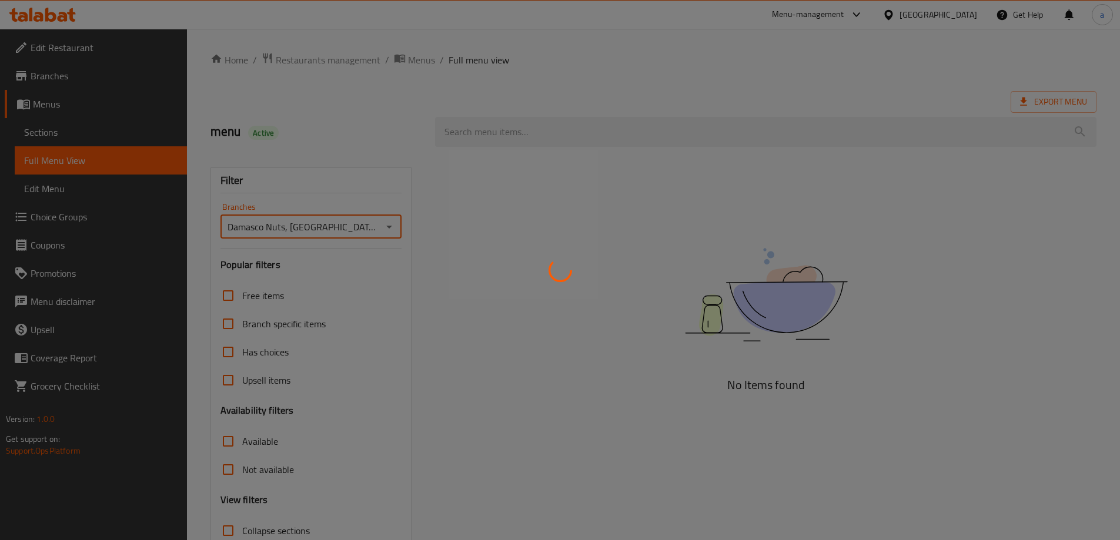
scroll to position [85, 0]
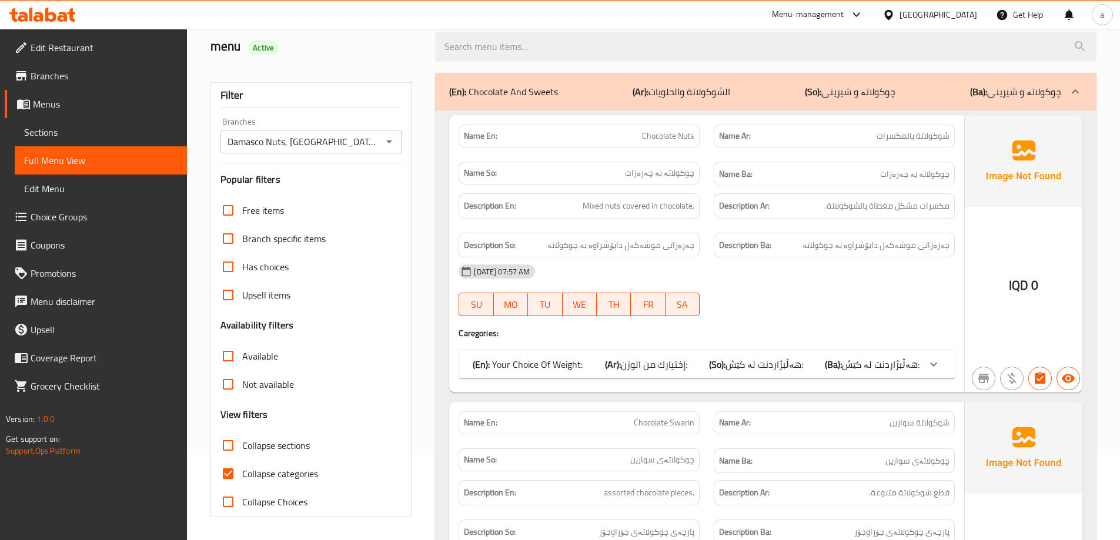
click at [685, 76] on div "(En): Chocolate And Sweets (Ar): الشوكولاتة والحلويات (So): چوکولاتە و شیرینی (…" at bounding box center [765, 92] width 661 height 38
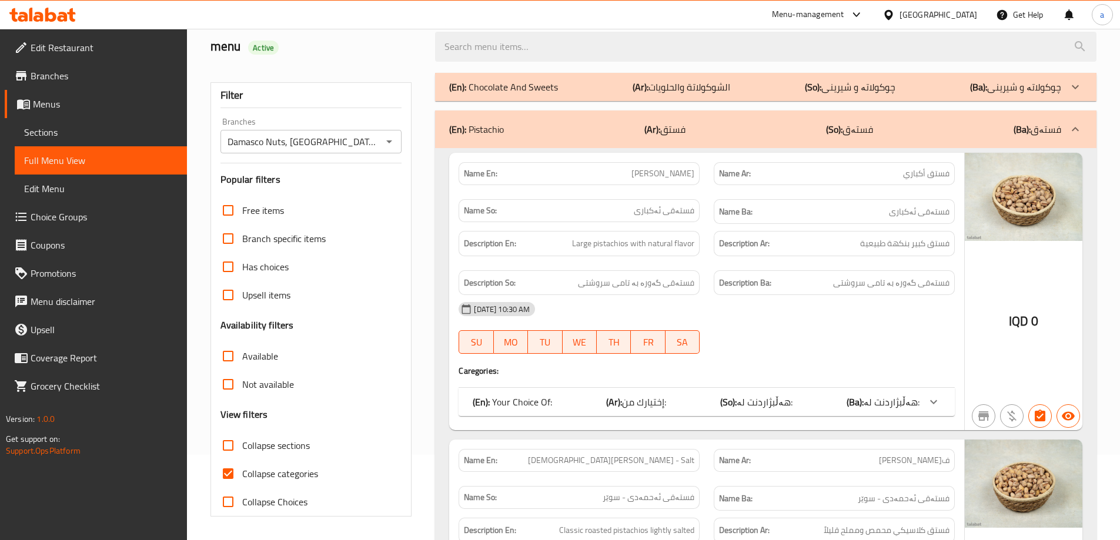
click at [230, 472] on input "Collapse categories" at bounding box center [228, 474] width 28 height 28
checkbox input "false"
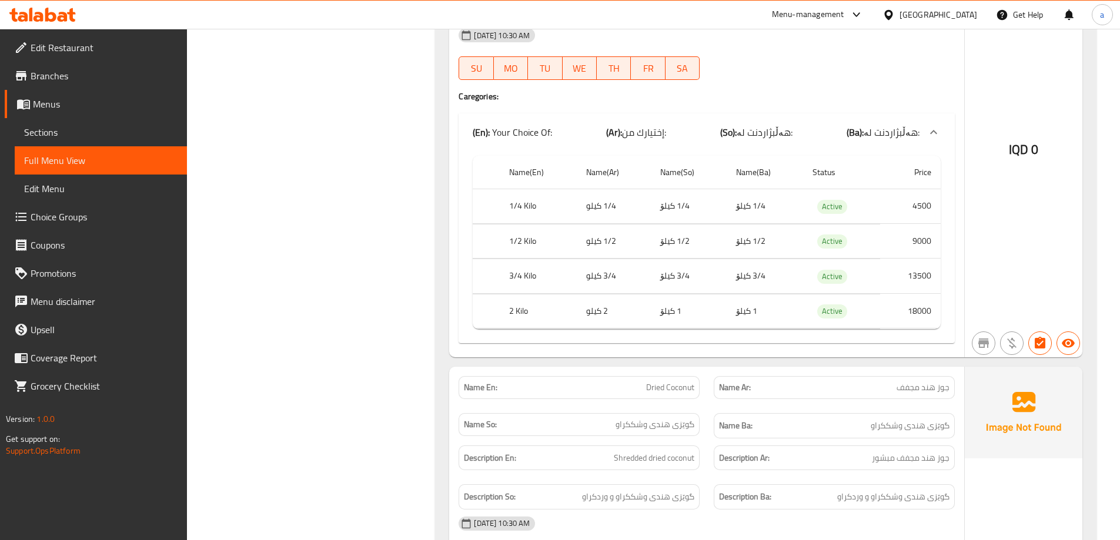
scroll to position [16701, 0]
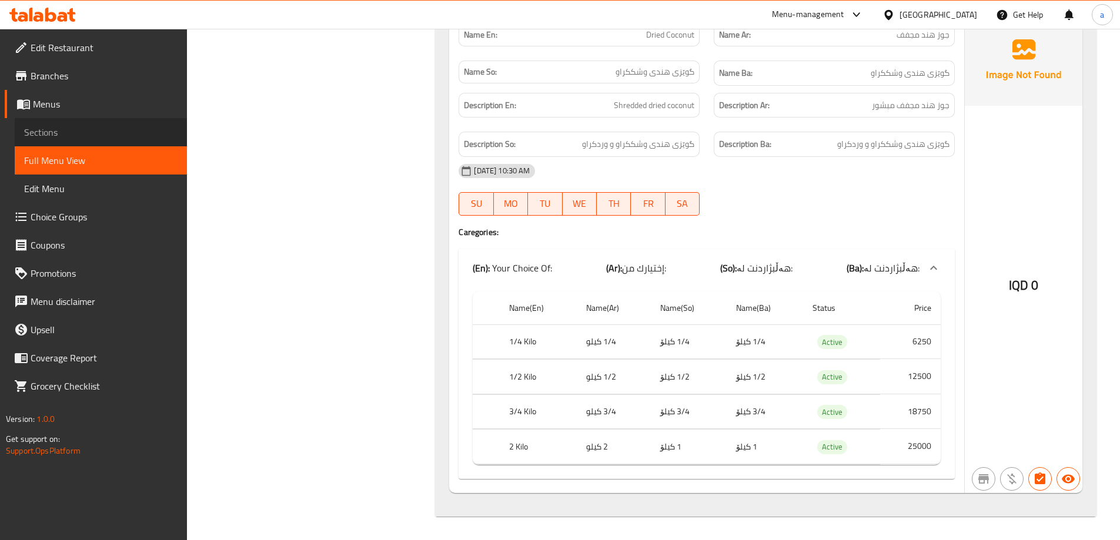
click at [58, 128] on span "Sections" at bounding box center [100, 132] width 153 height 14
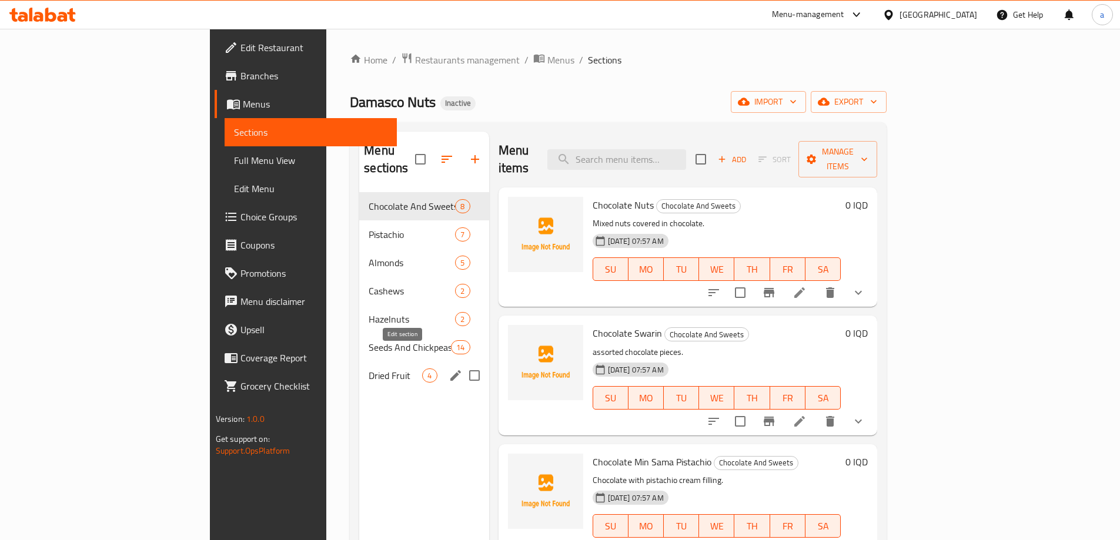
click at [449, 369] on icon "edit" at bounding box center [456, 376] width 14 height 14
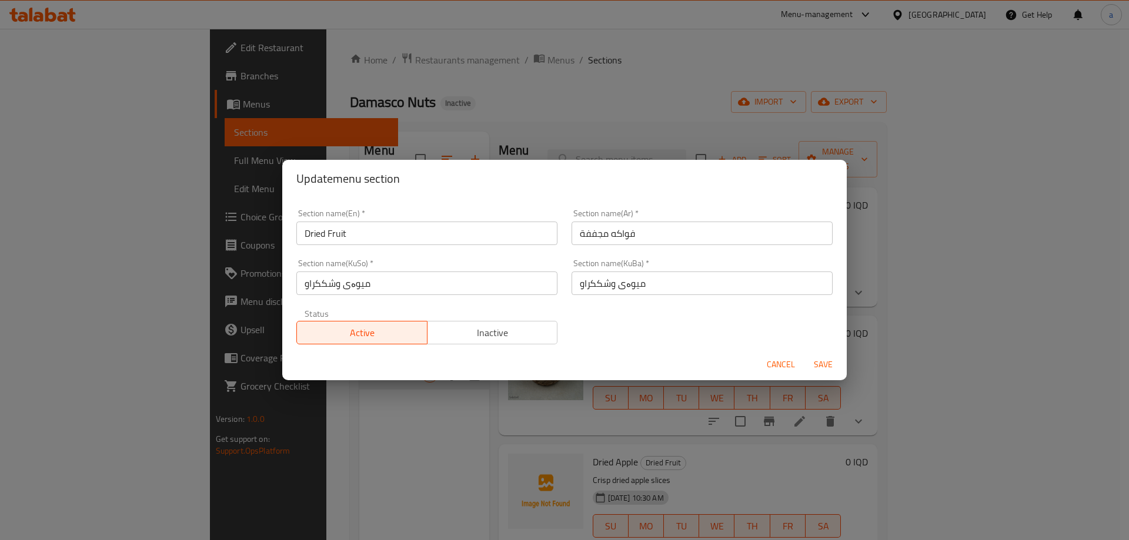
click at [377, 231] on input "Dried Fruit" at bounding box center [426, 234] width 261 height 24
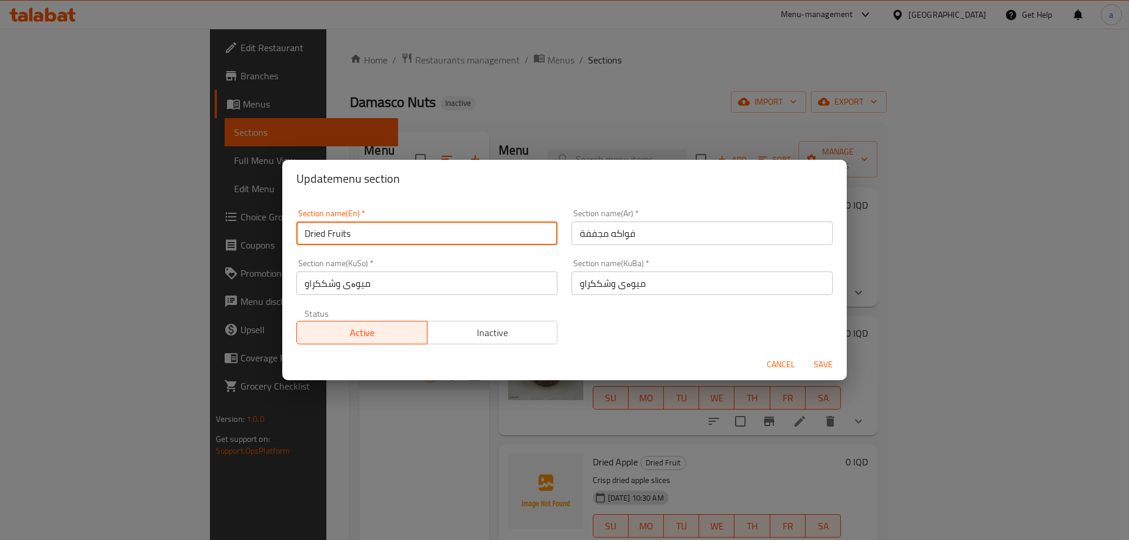
type input "Dried Fruits"
click at [835, 362] on span "Save" at bounding box center [823, 364] width 28 height 15
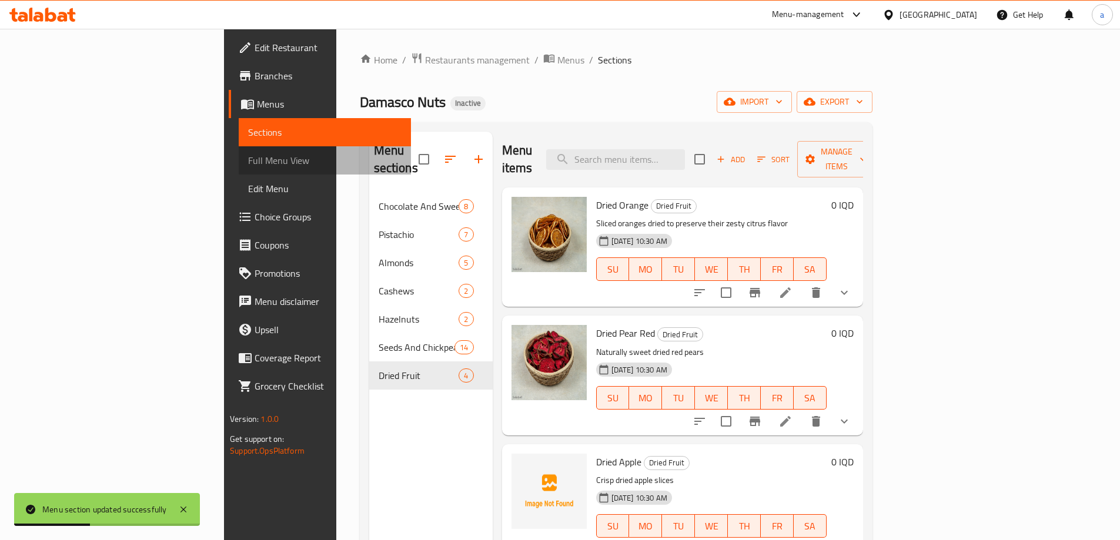
click at [248, 163] on span "Full Menu View" at bounding box center [324, 160] width 153 height 14
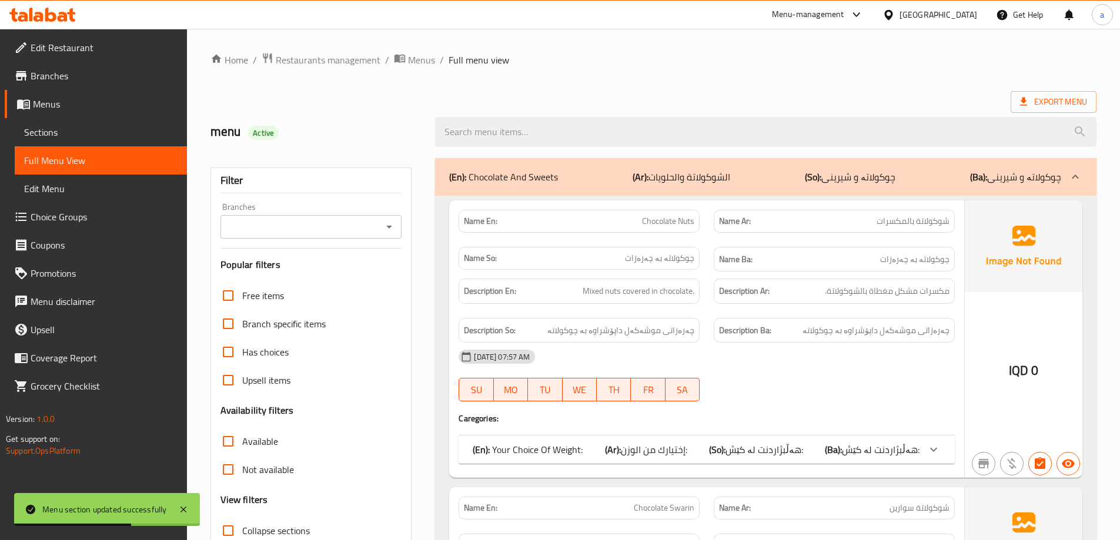
click at [392, 229] on icon "Open" at bounding box center [389, 227] width 14 height 14
click at [393, 228] on icon "Open" at bounding box center [389, 227] width 14 height 14
click at [393, 228] on icon "Close" at bounding box center [389, 227] width 14 height 14
click at [590, 175] on div "(En): Chocolate And Sweets (Ar): الشوكولاتة والحلويات (So): چوکولاتە و شیرینی (…" at bounding box center [755, 177] width 612 height 14
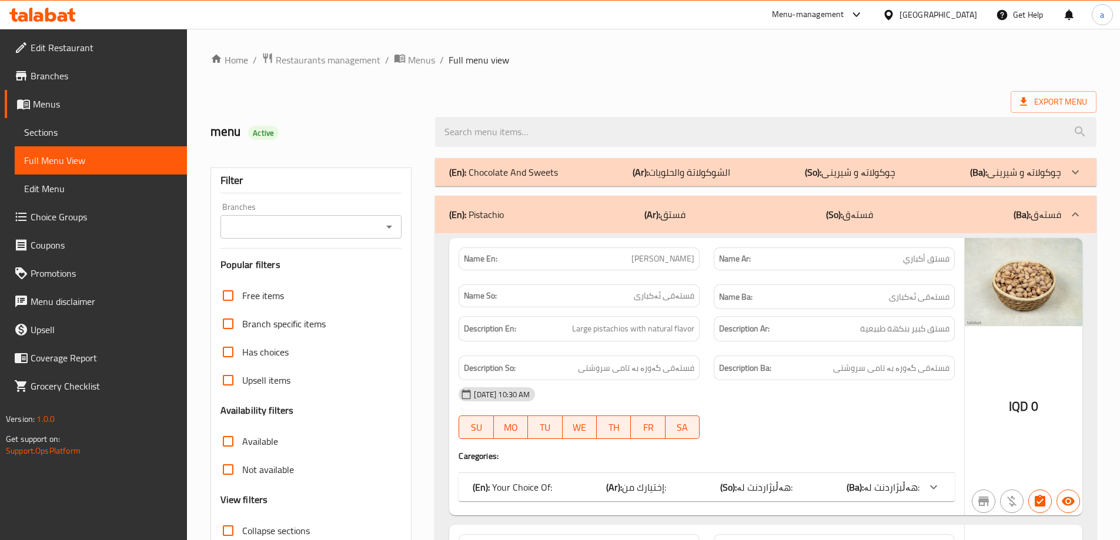
click at [390, 222] on icon "Open" at bounding box center [389, 227] width 14 height 14
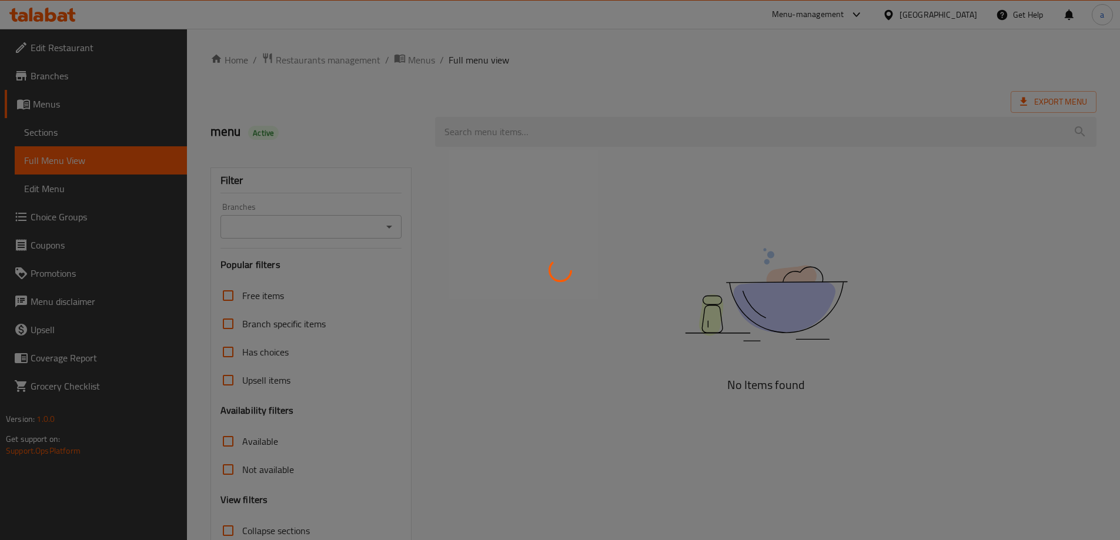
click at [393, 229] on div at bounding box center [560, 270] width 1120 height 540
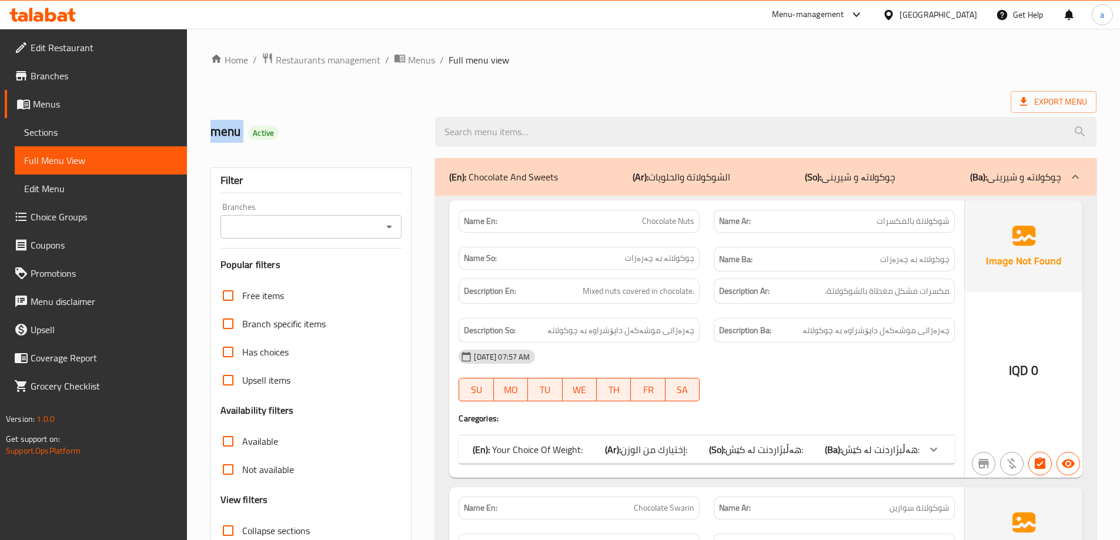
click at [393, 229] on icon "Open" at bounding box center [389, 227] width 14 height 14
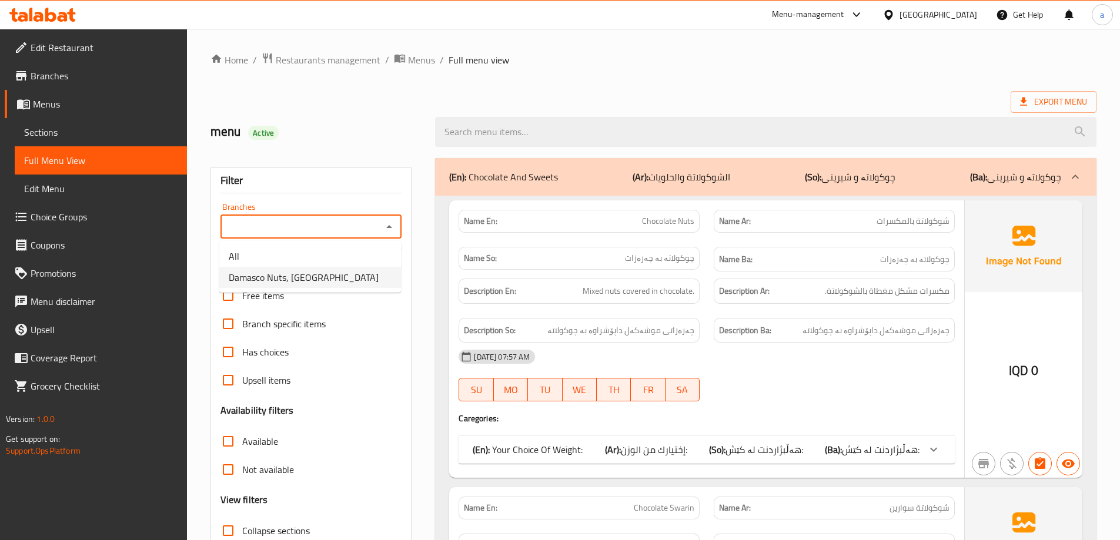
click at [376, 279] on li "Damasco Nuts, [GEOGRAPHIC_DATA]" at bounding box center [310, 277] width 182 height 21
type input "Damasco Nuts, [GEOGRAPHIC_DATA]"
click at [539, 179] on p "(En): Chocolate And Sweets" at bounding box center [503, 177] width 109 height 14
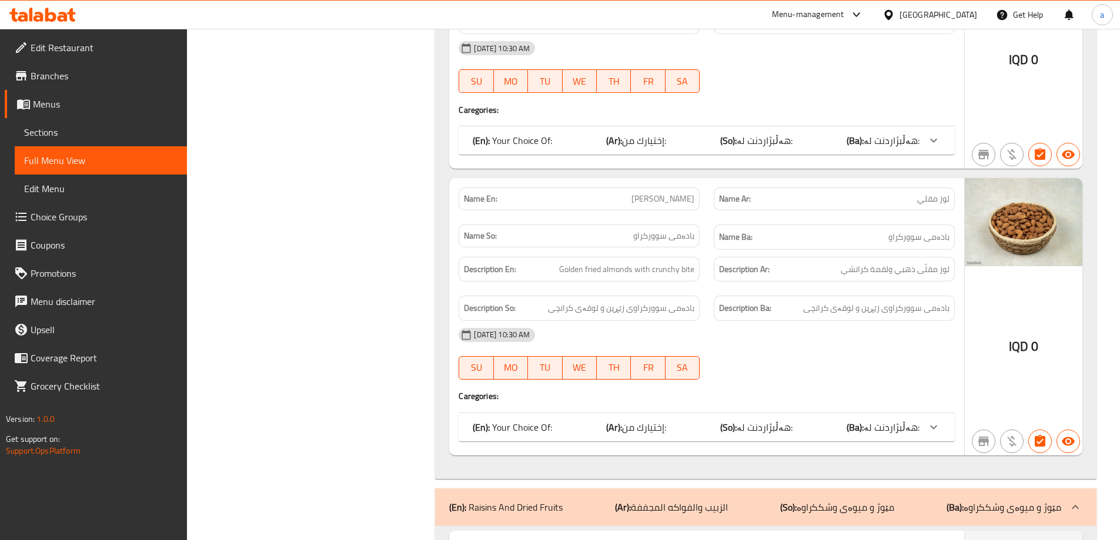
scroll to position [4317, 0]
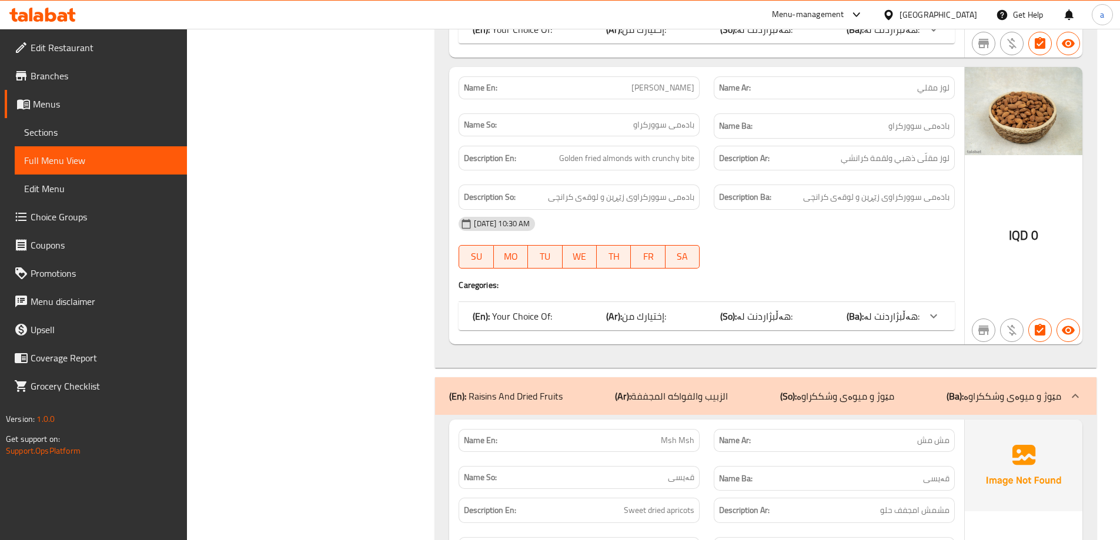
click at [923, 401] on div "(En): Raisins And Dried Fruits (Ar): الزبيب والفواكه المجففة (So): مێوژ و میوەی…" at bounding box center [755, 396] width 612 height 14
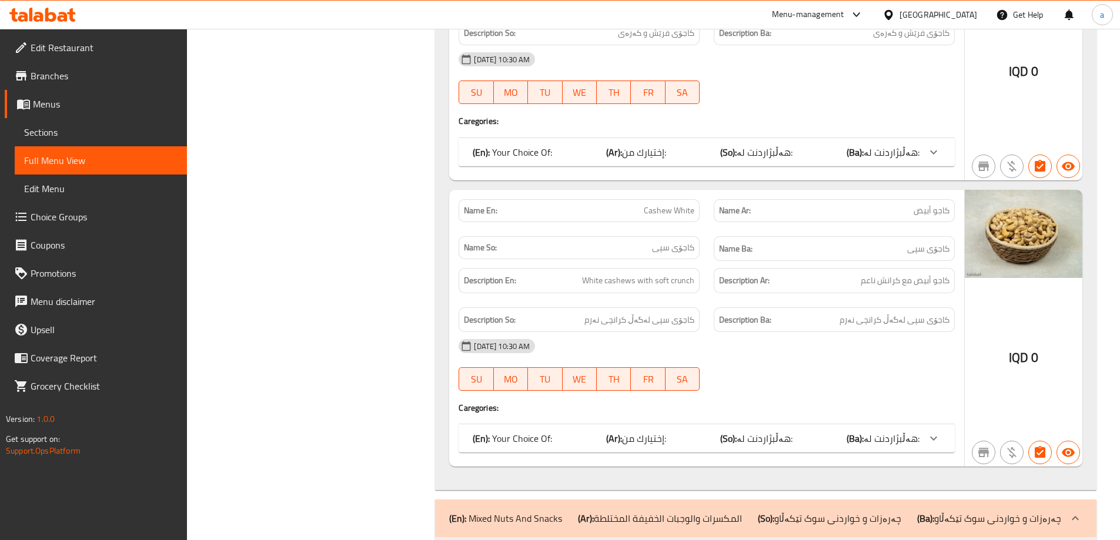
scroll to position [4670, 0]
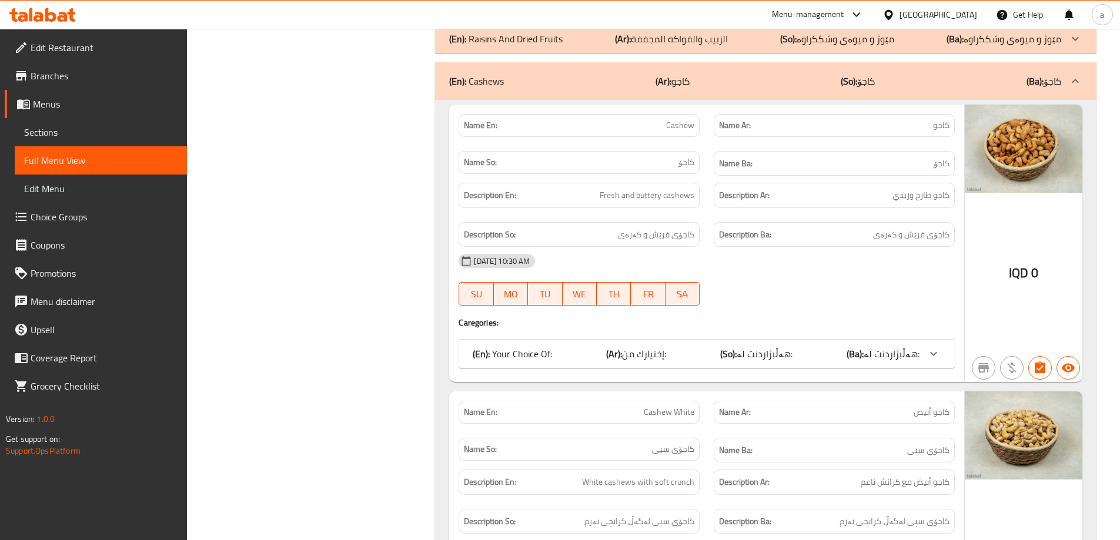
click at [865, 88] on p "(So): کاجۆ" at bounding box center [858, 81] width 34 height 14
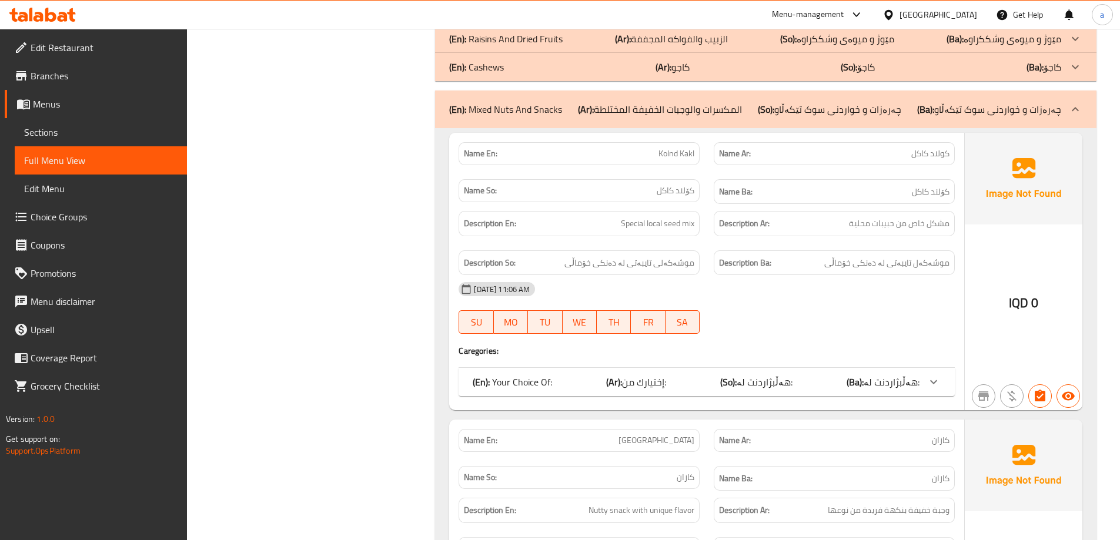
click at [940, 119] on div "(En): Mixed Nuts And Snacks (Ar): المكسرات والوجبات الخفيفة المختلطة (So): چەرە…" at bounding box center [765, 110] width 661 height 38
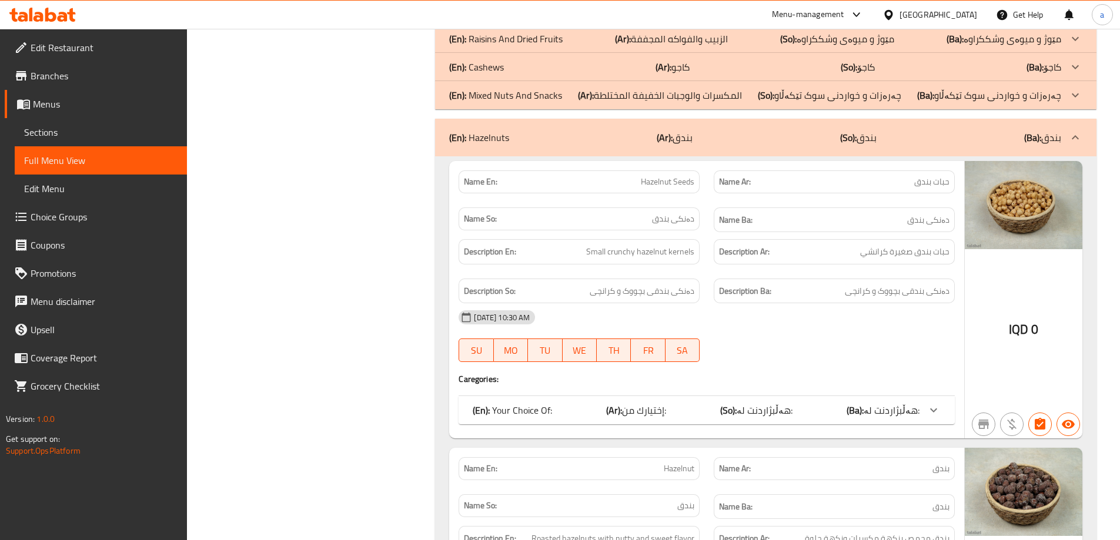
click at [935, 138] on div "(En): Hazelnuts (Ar): بندق (So): بندق (Ba): بندق" at bounding box center [755, 138] width 612 height 14
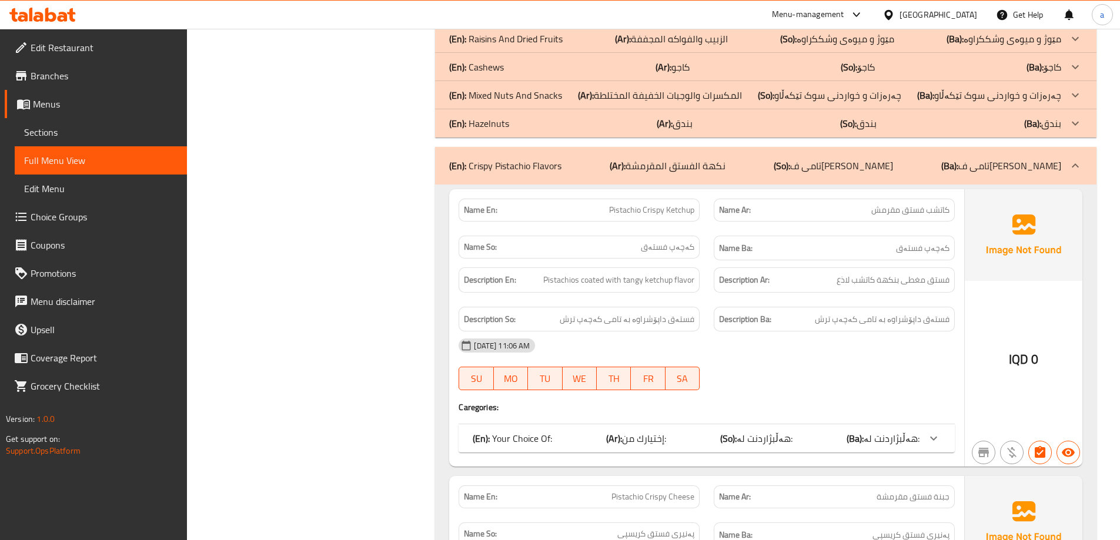
click at [930, 167] on div "(En): Crispy Pistachio Flavors (Ar): نكهة الفستق المقرمشة (So): تامی فستەق کریس…" at bounding box center [755, 166] width 612 height 14
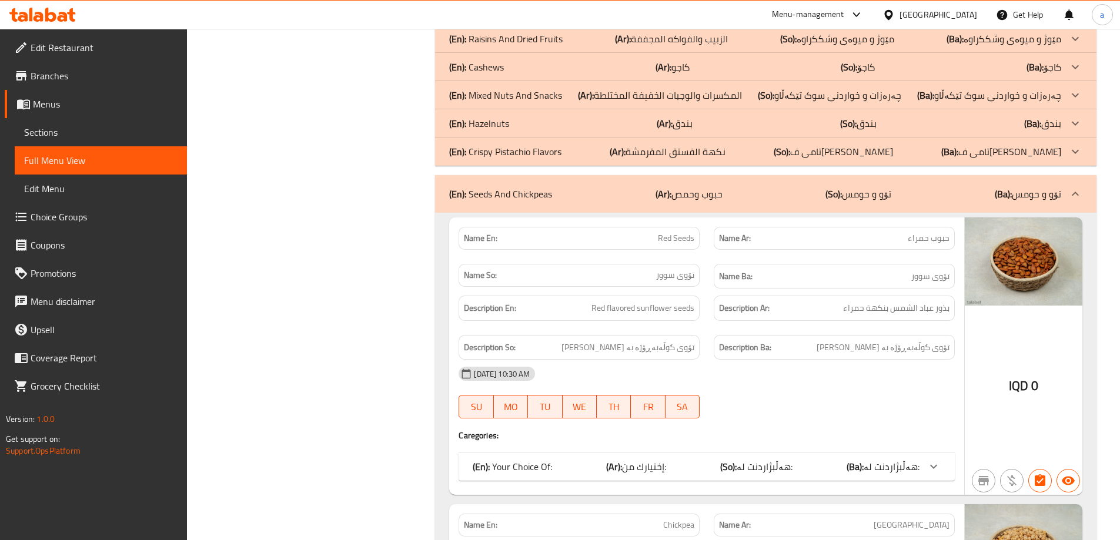
click at [984, 199] on div "(En): Seeds And Chickpeas (Ar): حبوب و[GEOGRAPHIC_DATA] (So): تۆو و حومس (Ba): …" at bounding box center [755, 194] width 612 height 14
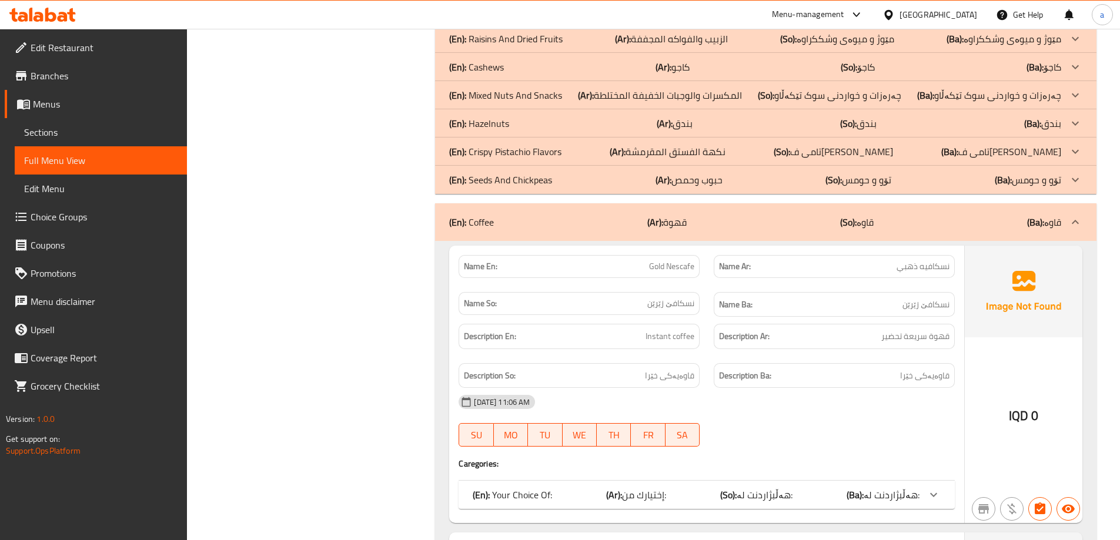
click at [723, 229] on div "(En): Coffee (Ar): قهوة (So): قاوە (Ba): قاوە" at bounding box center [755, 222] width 612 height 14
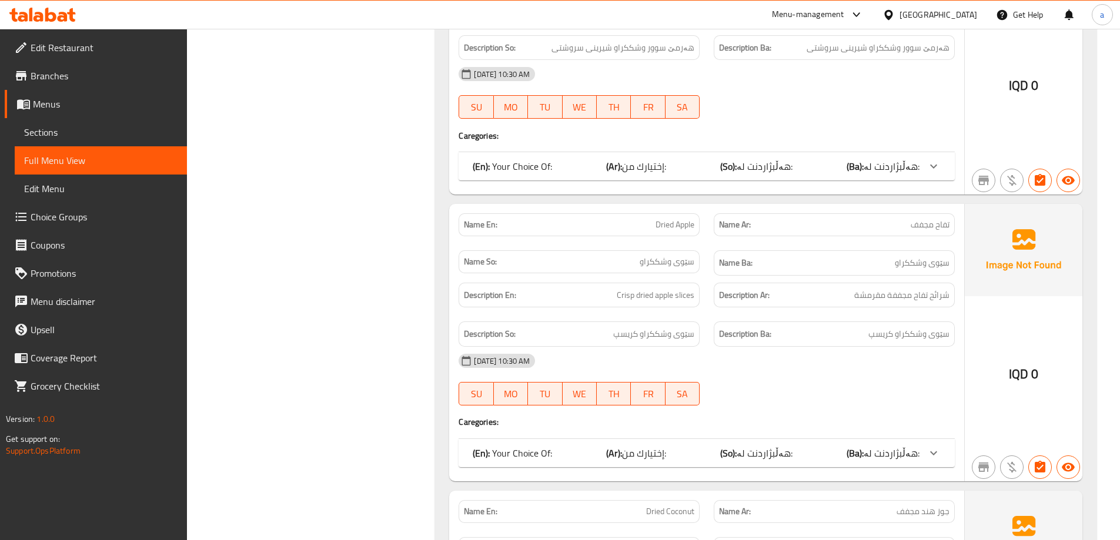
scroll to position [5376, 0]
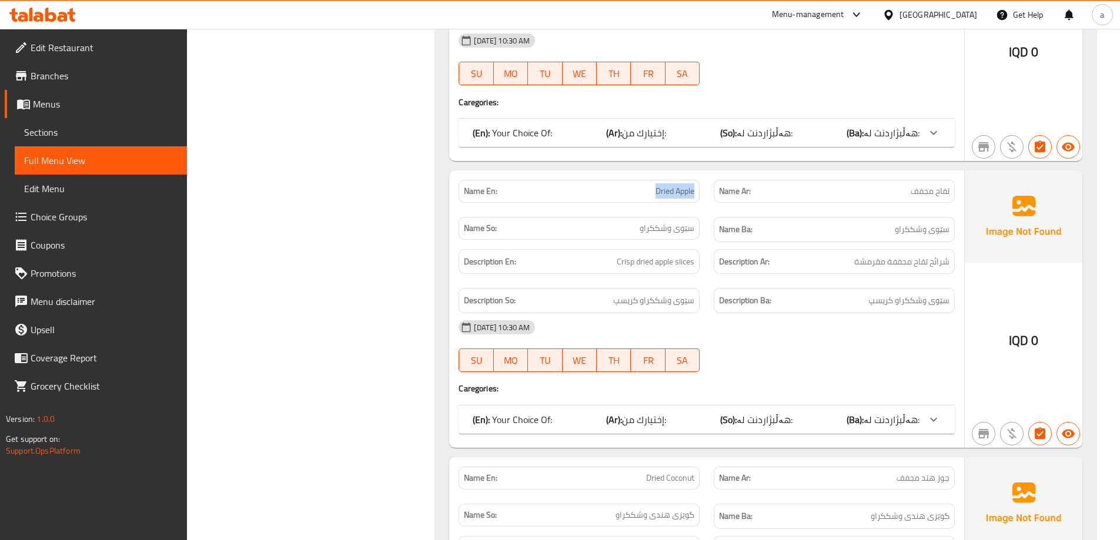
drag, startPoint x: 666, startPoint y: 197, endPoint x: 702, endPoint y: 196, distance: 36.5
click at [702, 196] on div "Name En: Dried Apple" at bounding box center [579, 191] width 255 height 37
copy span "Dried Apple"
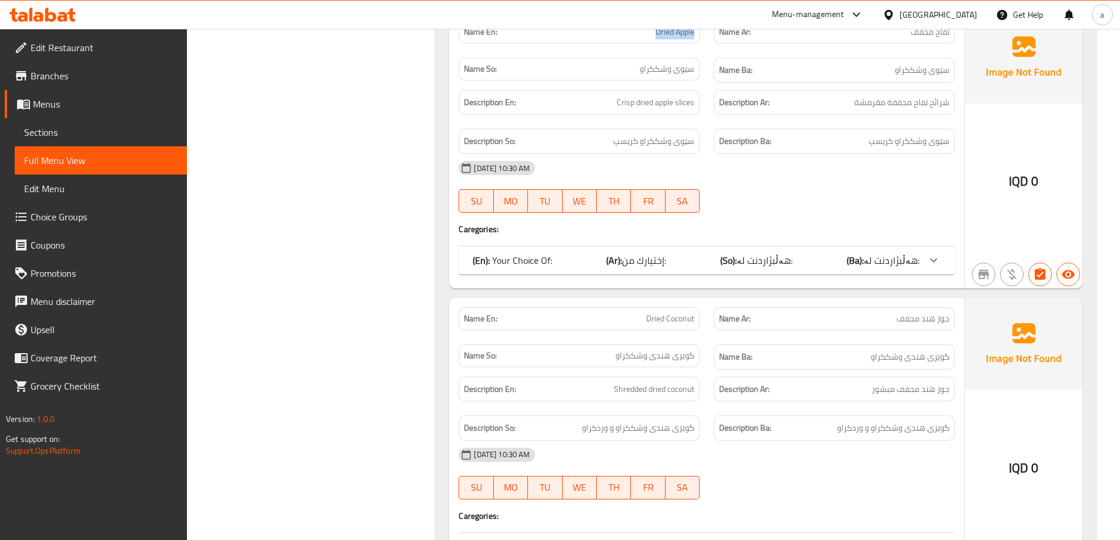
scroll to position [5552, 0]
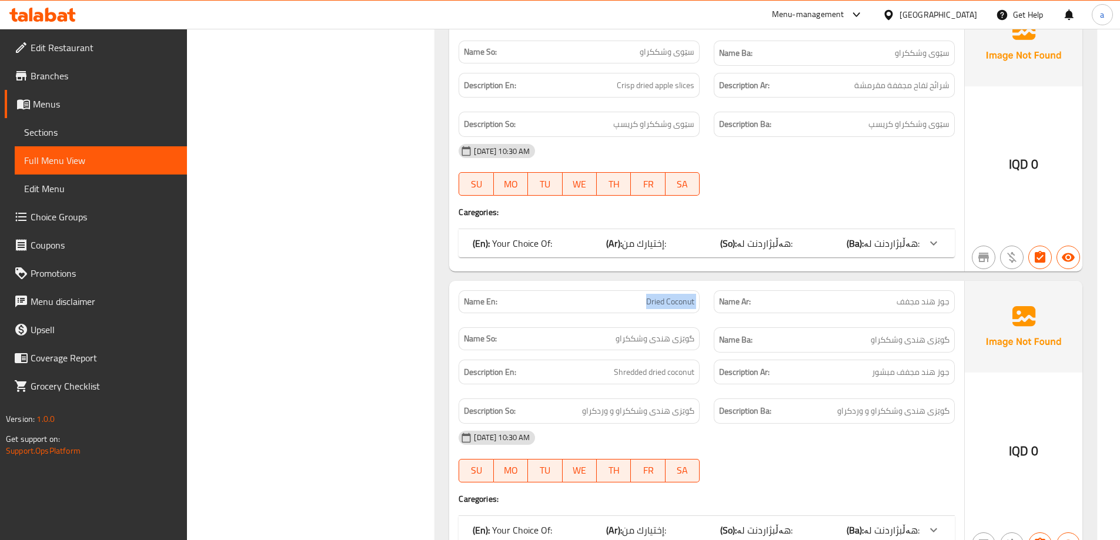
drag, startPoint x: 629, startPoint y: 300, endPoint x: 715, endPoint y: 293, distance: 86.2
click at [715, 293] on div "Name En: Dried Coconut Name Ar: جوز هند مجفف Name So: گوێزی هندی وشککراو Name B…" at bounding box center [707, 321] width 510 height 76
copy span "Dried Coconut"
